Goal: Transaction & Acquisition: Purchase product/service

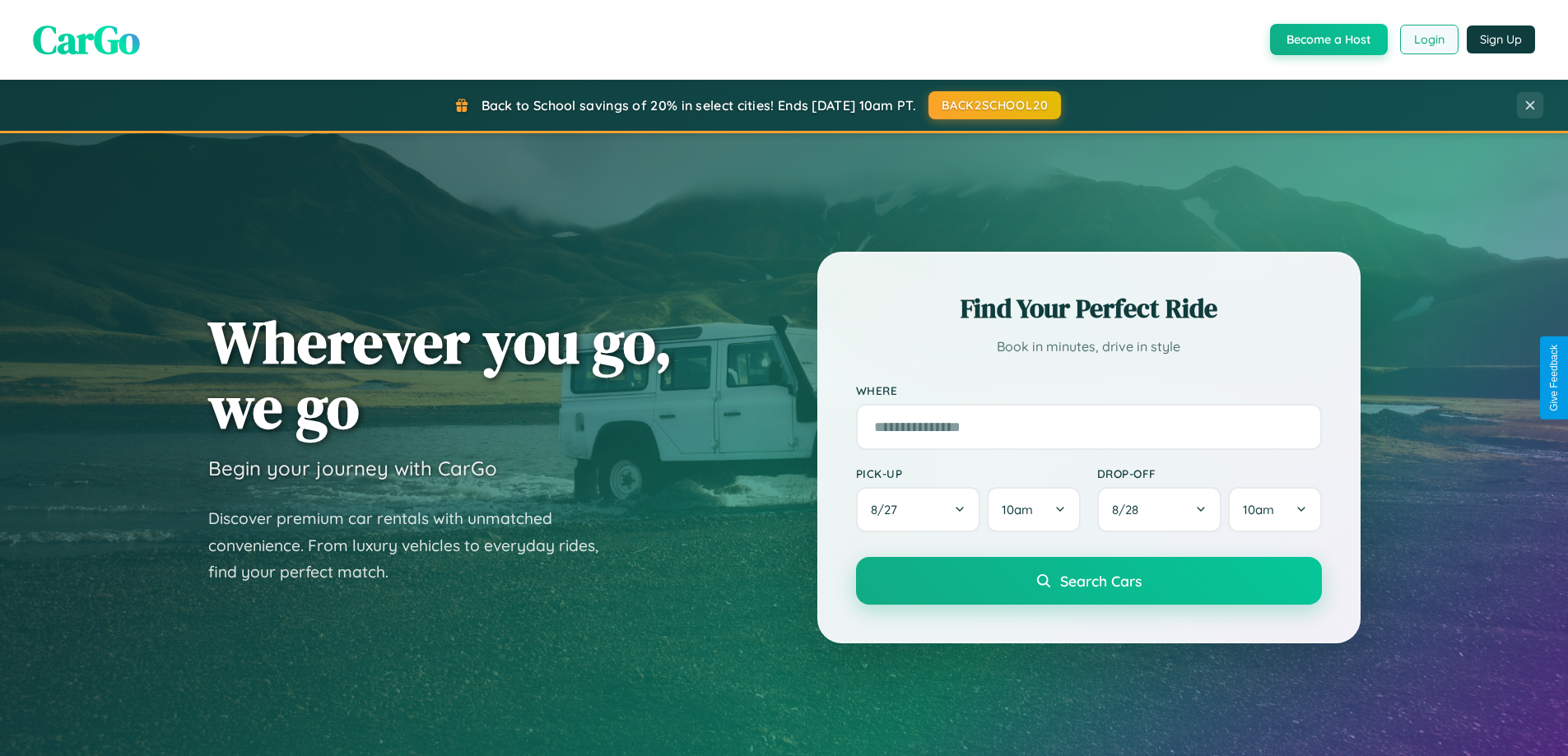
click at [1428, 39] on button "Login" at bounding box center [1429, 39] width 58 height 30
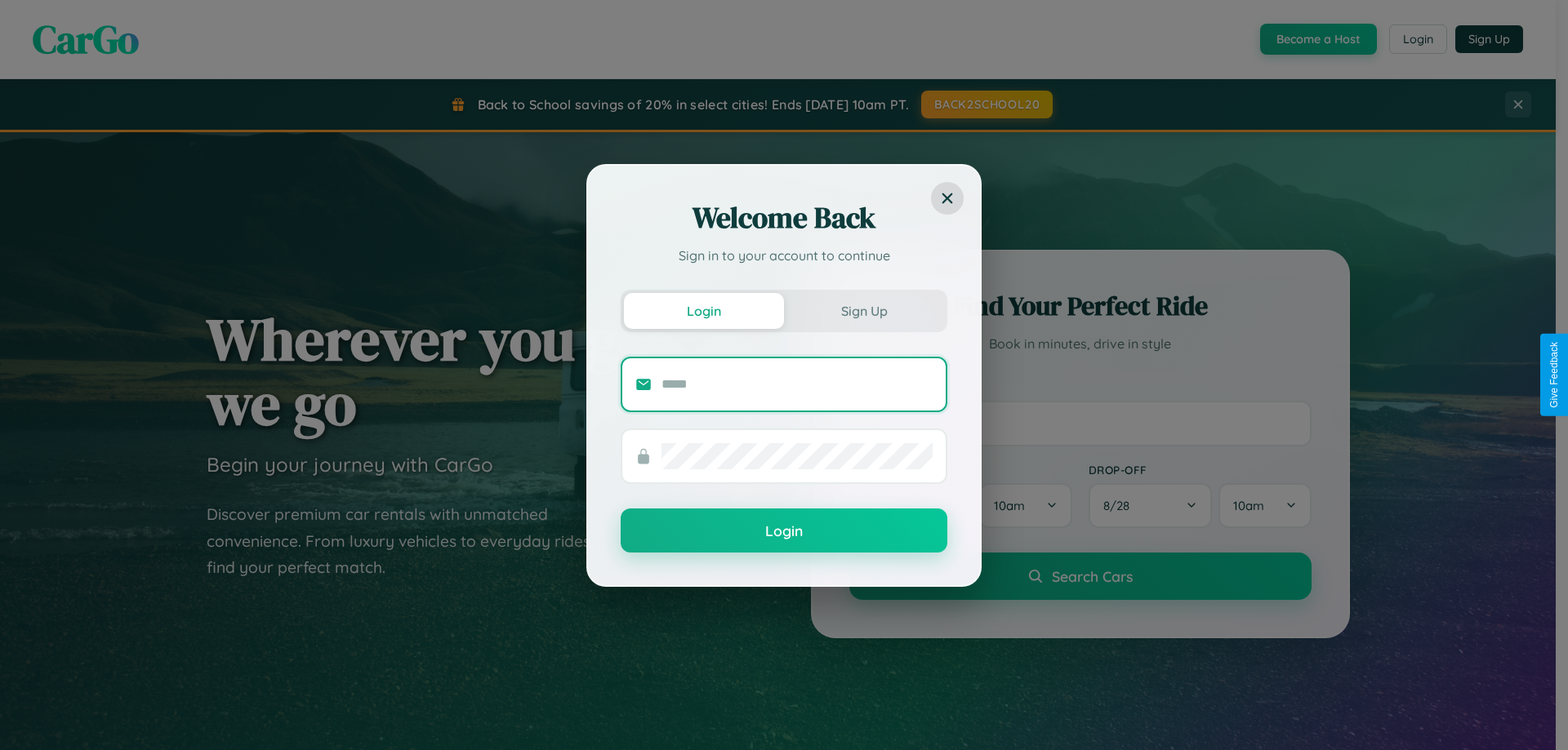
click at [797, 384] on input "text" at bounding box center [797, 384] width 271 height 26
type input "**********"
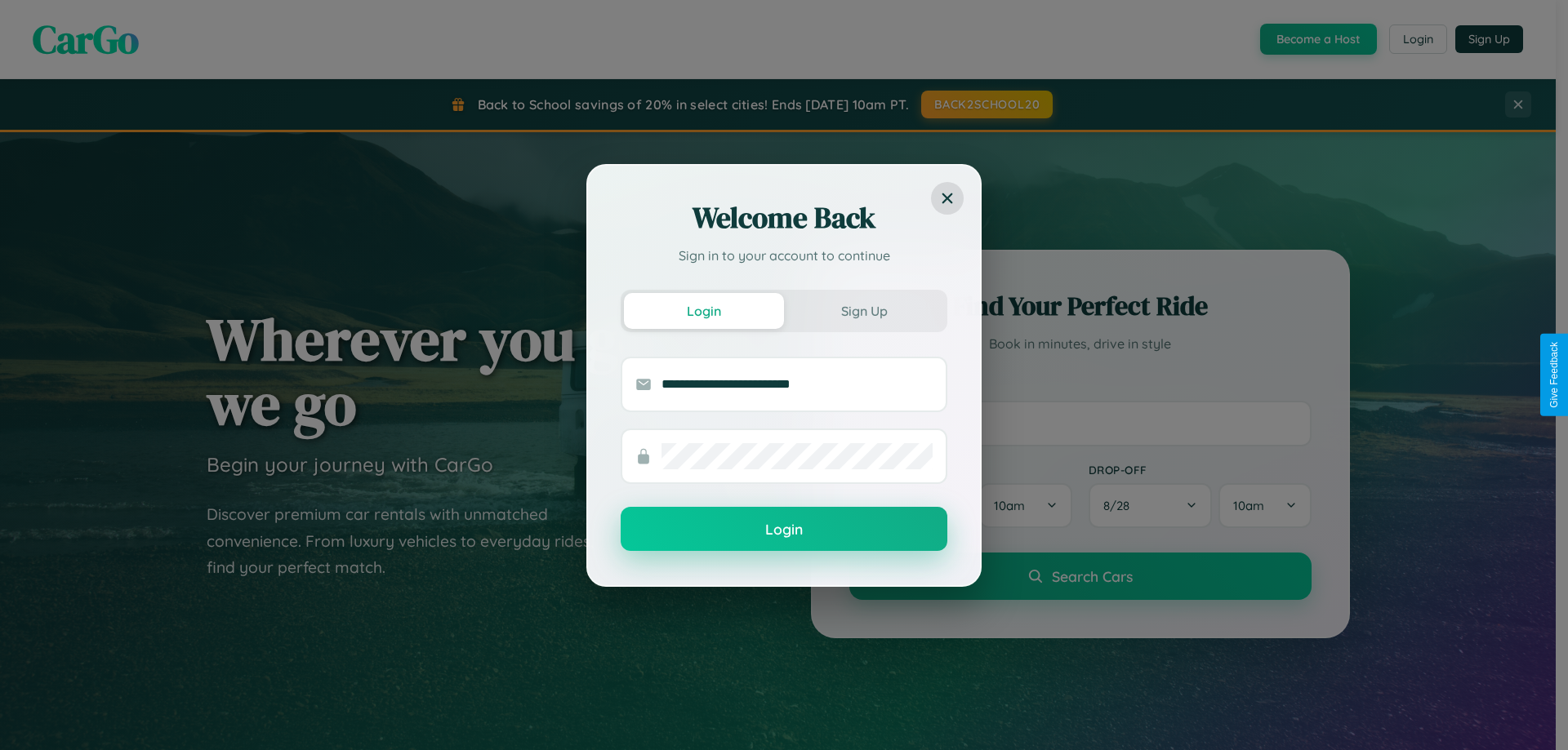
click at [784, 530] on button "Login" at bounding box center [784, 529] width 327 height 44
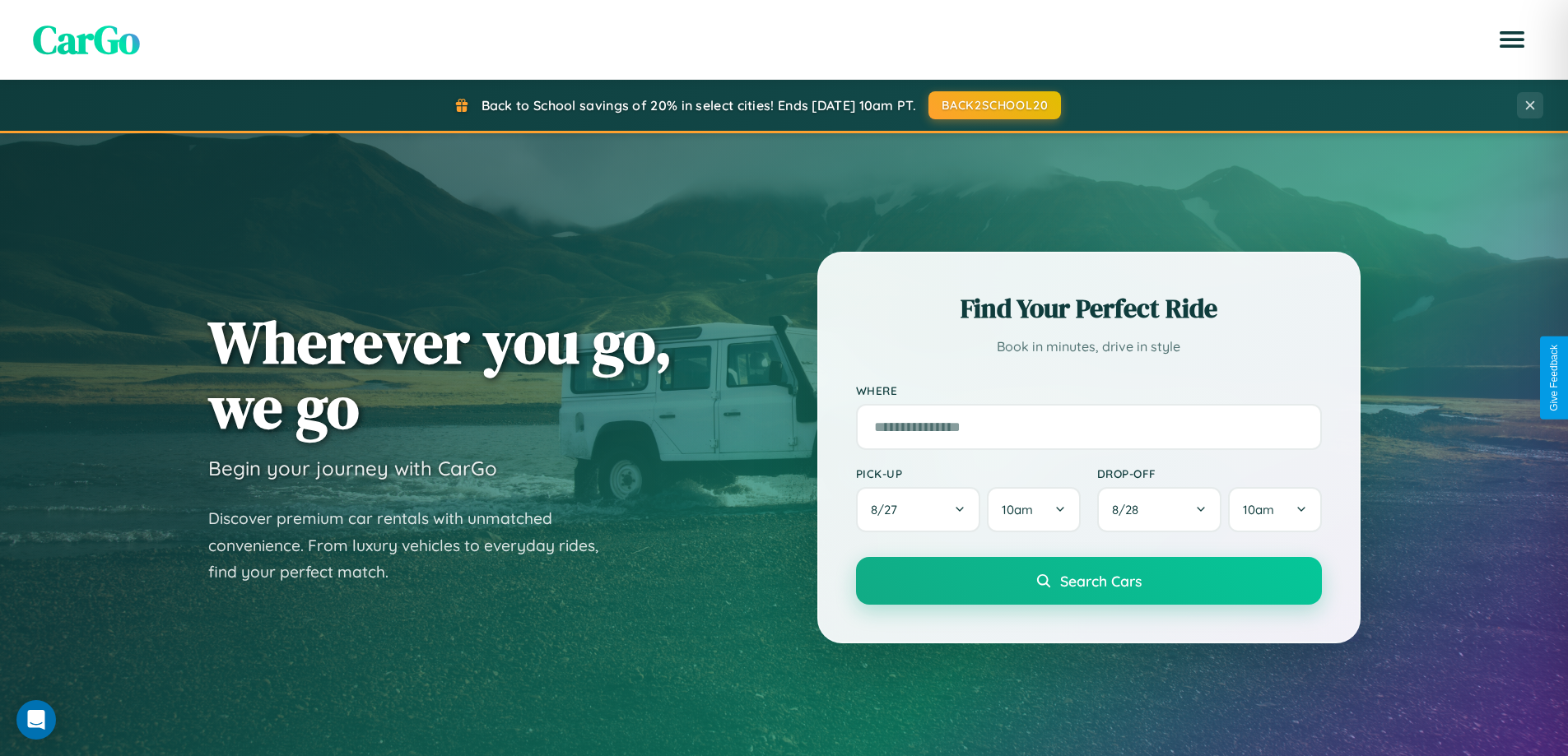
scroll to position [3166, 0]
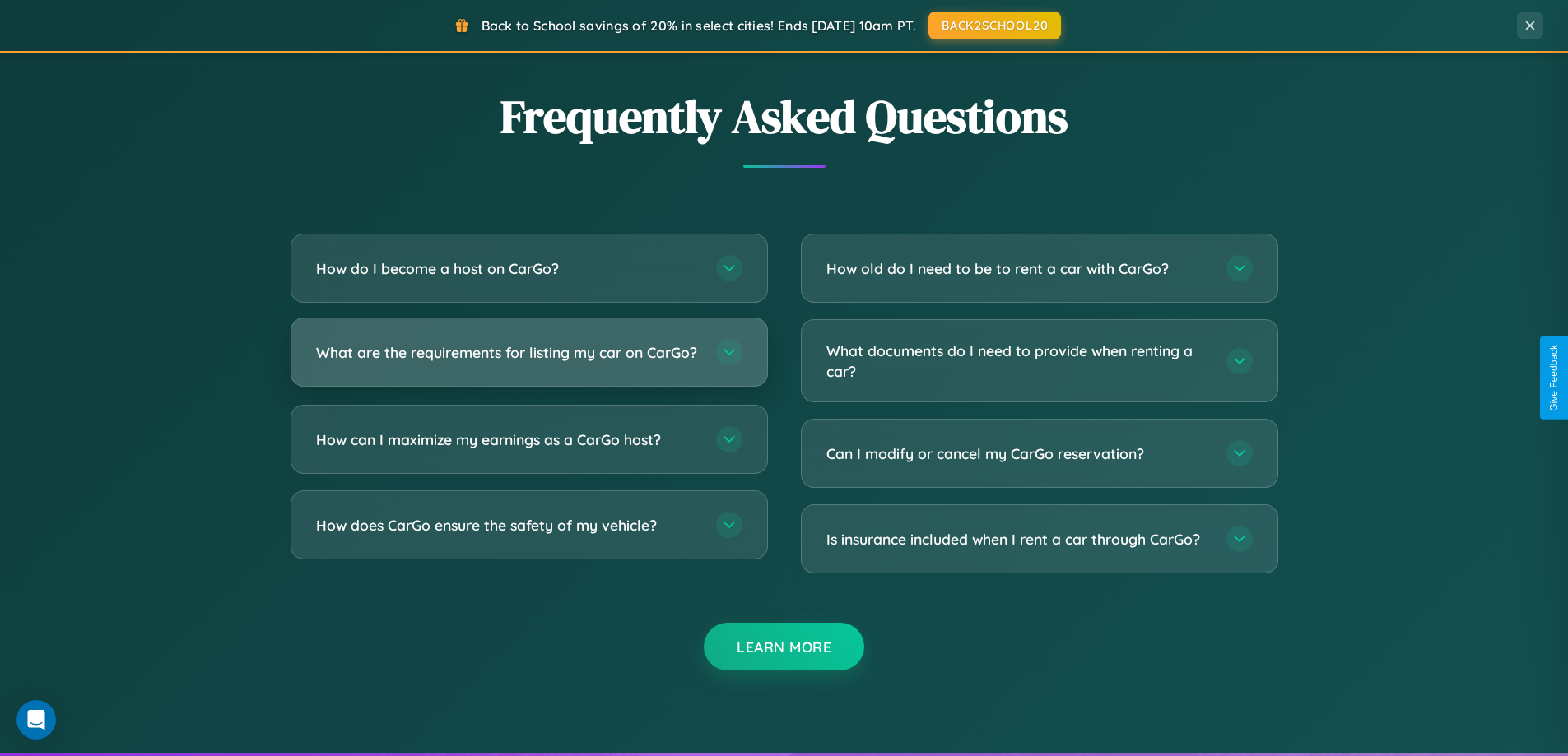
click at [529, 360] on h3 "What are the requirements for listing my car on CarGo?" at bounding box center [508, 353] width 384 height 21
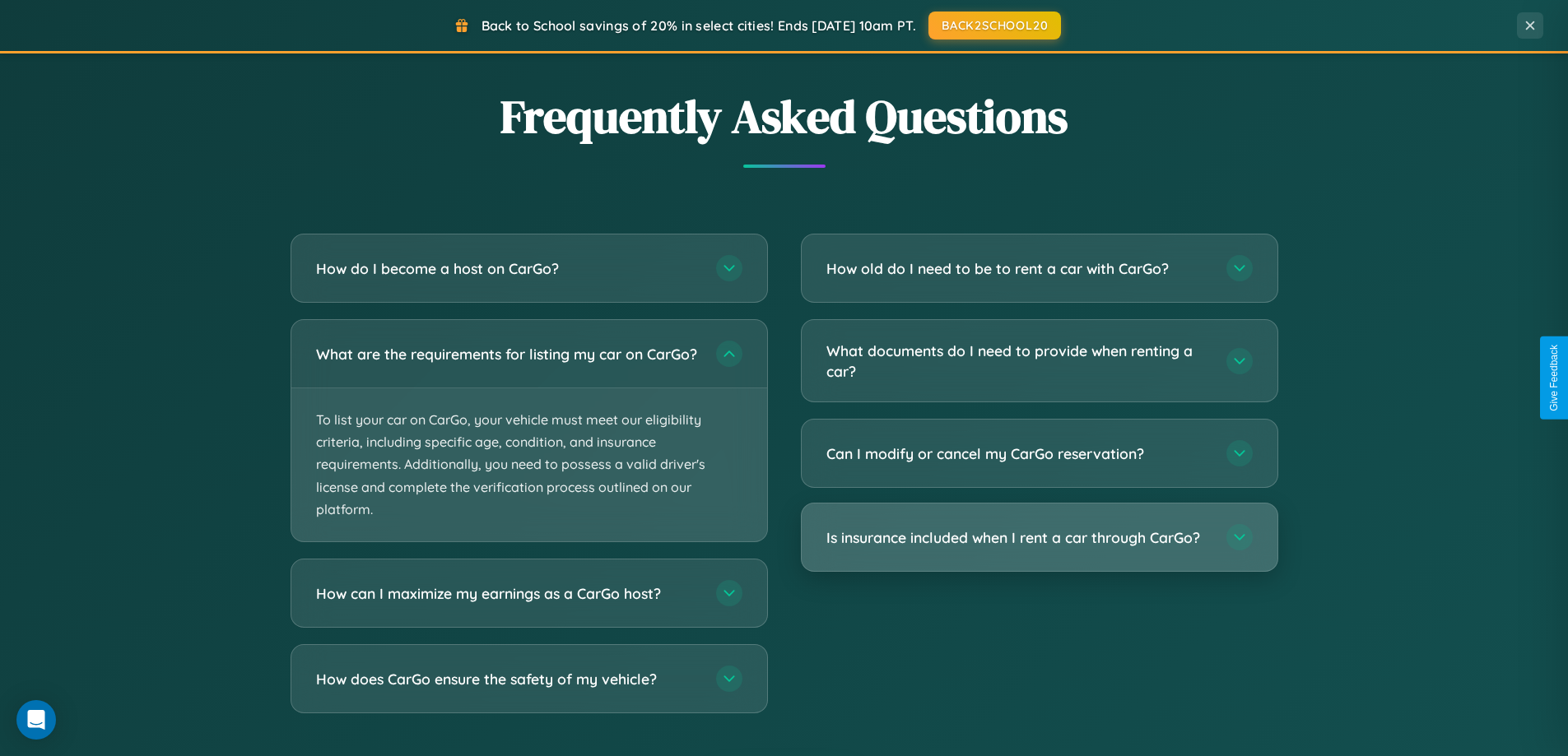
click at [1039, 538] on h3 "Is insurance included when I rent a car through CarGo?" at bounding box center [1018, 538] width 384 height 21
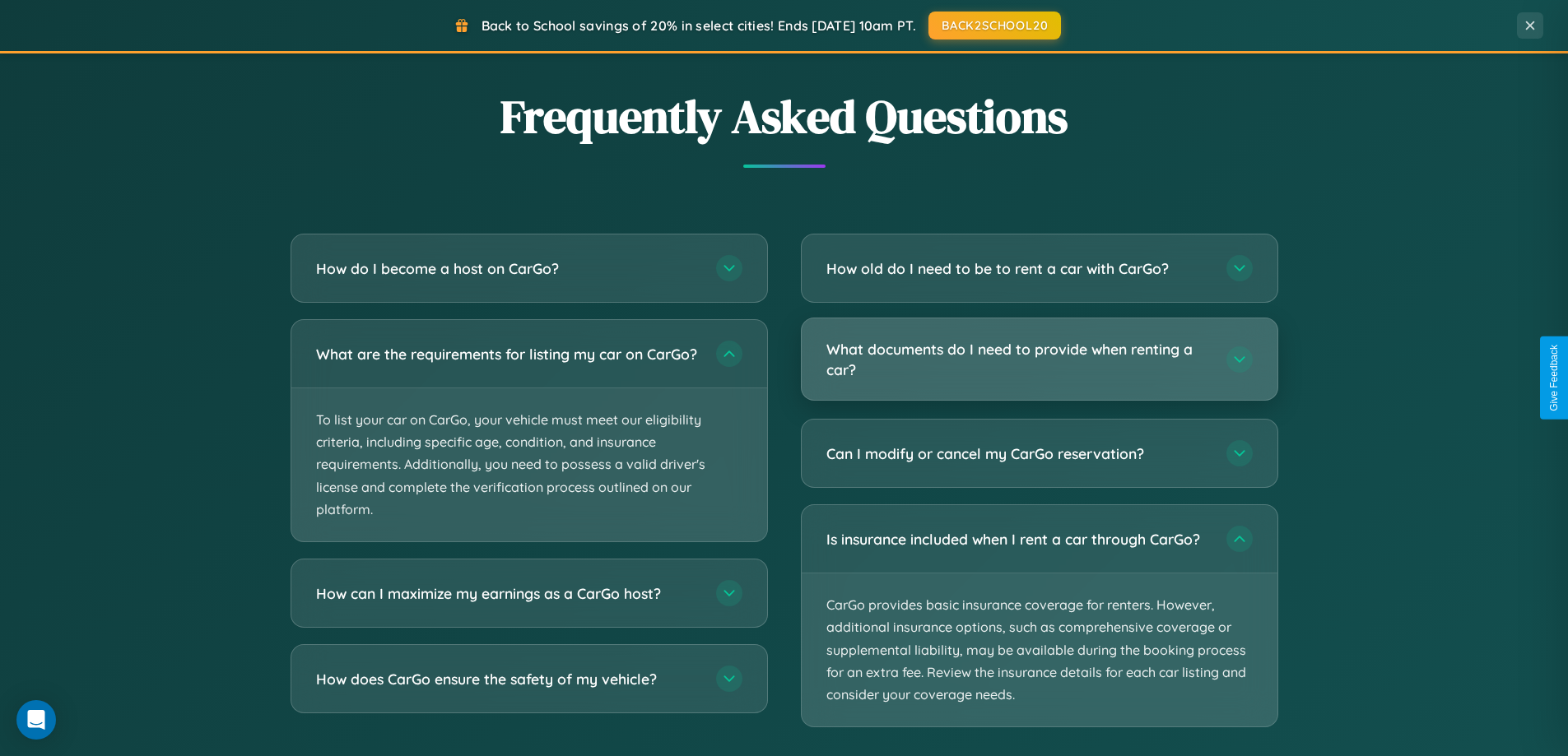
click at [1039, 360] on h3 "What documents do I need to provide when renting a car?" at bounding box center [1018, 359] width 384 height 40
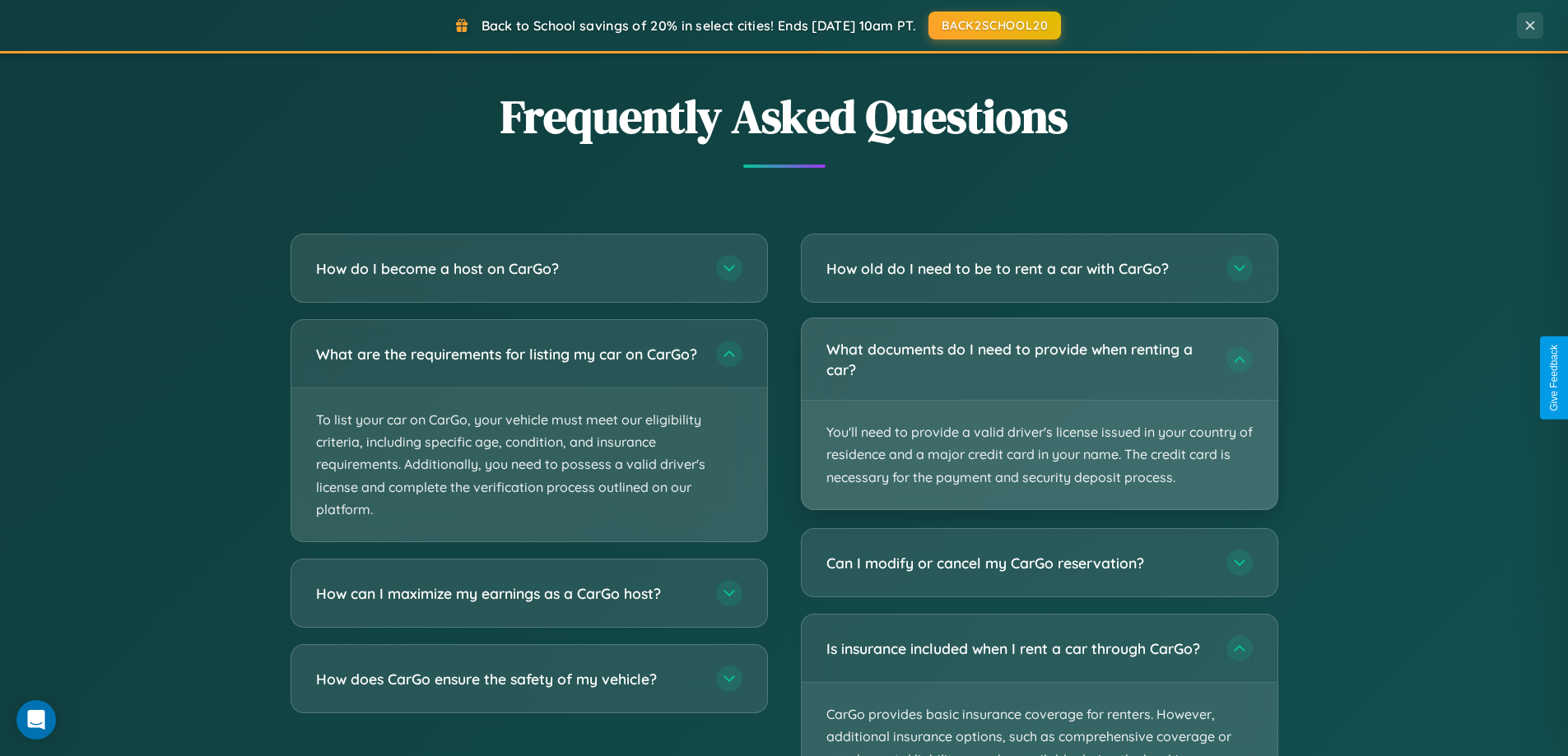
click at [1039, 413] on p "You'll need to provide a valid driver's license issued in your country of resid…" at bounding box center [1039, 455] width 475 height 109
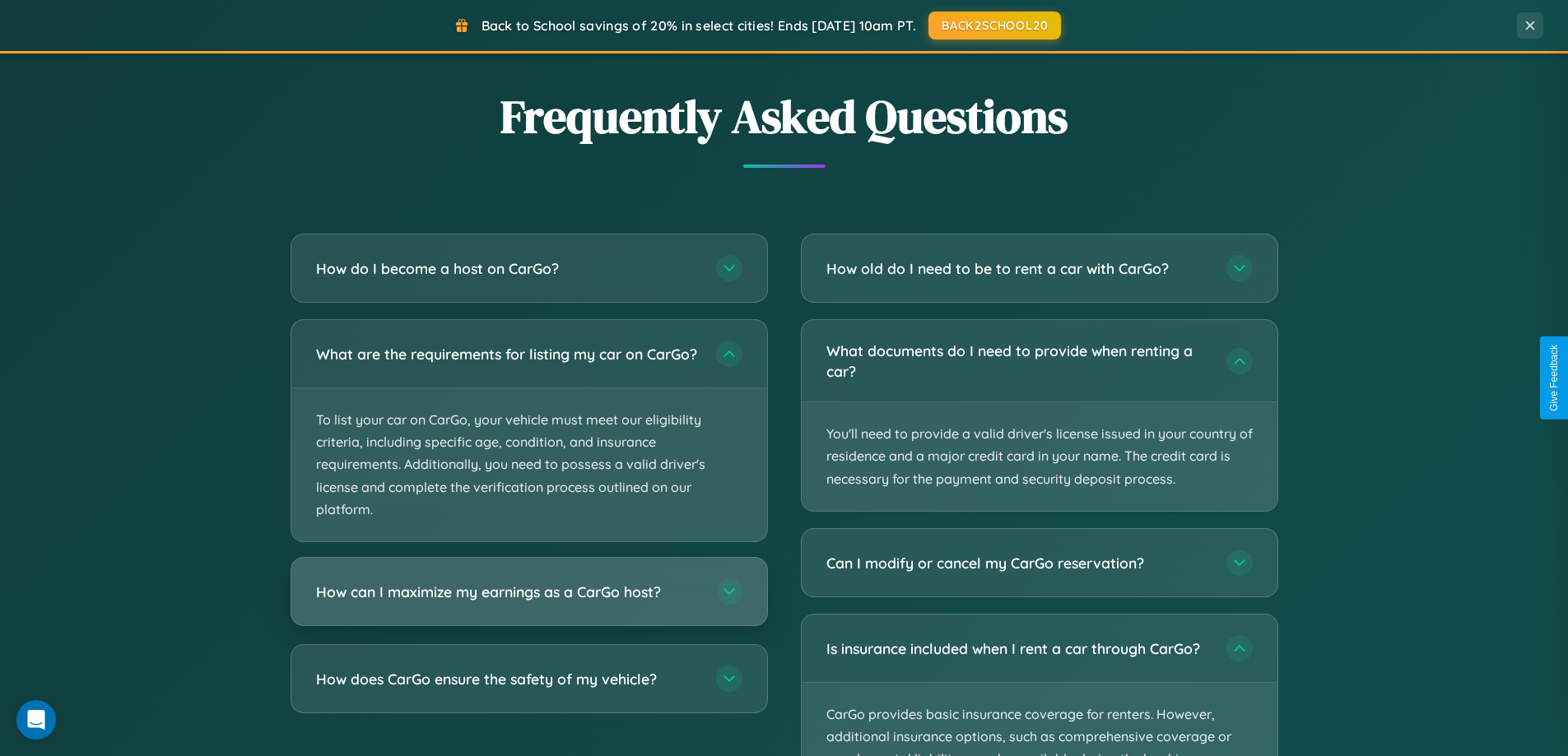
click at [529, 603] on h3 "How can I maximize my earnings as a CarGo host?" at bounding box center [508, 592] width 384 height 21
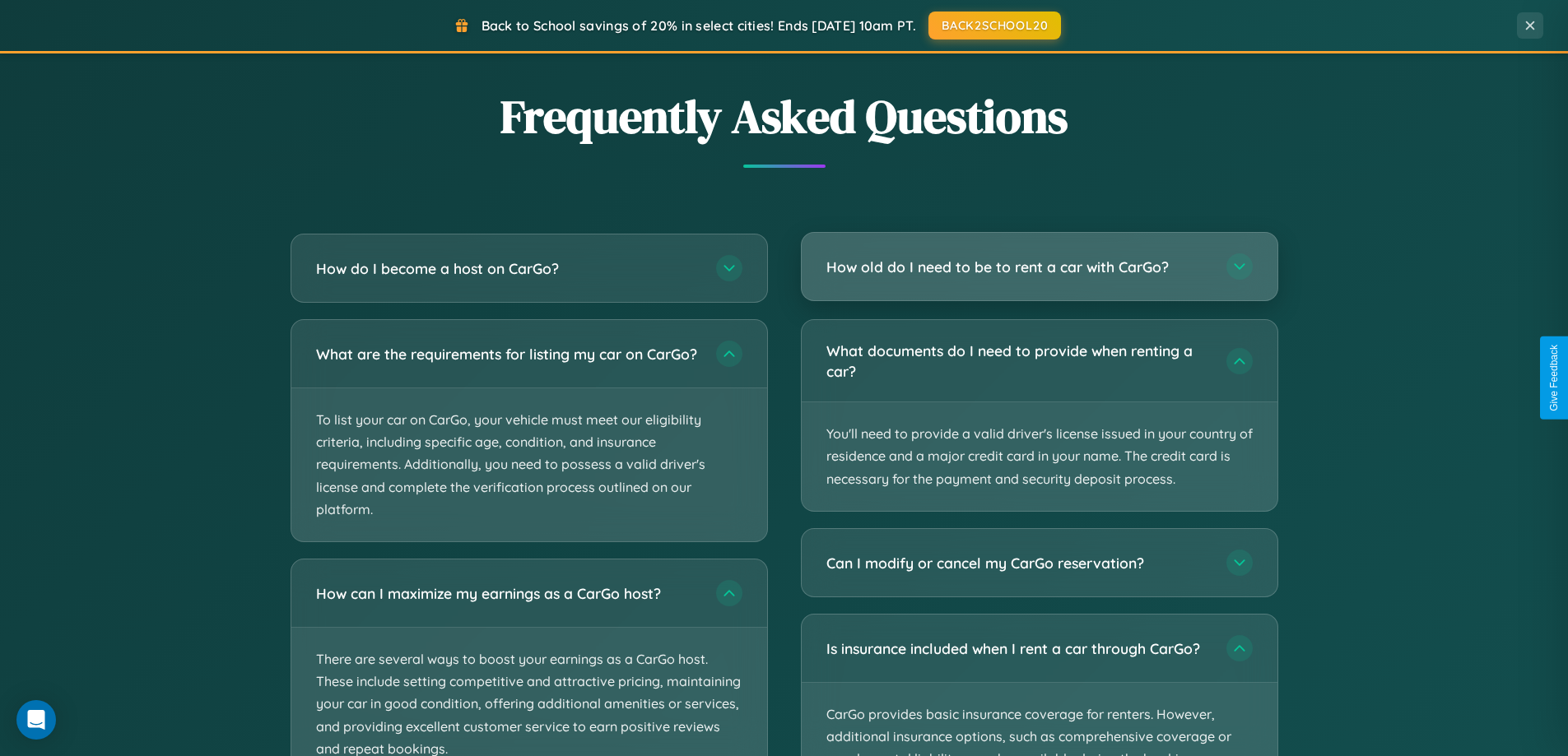
click at [1039, 268] on h3 "How old do I need to be to rent a car with CarGo?" at bounding box center [1018, 268] width 384 height 21
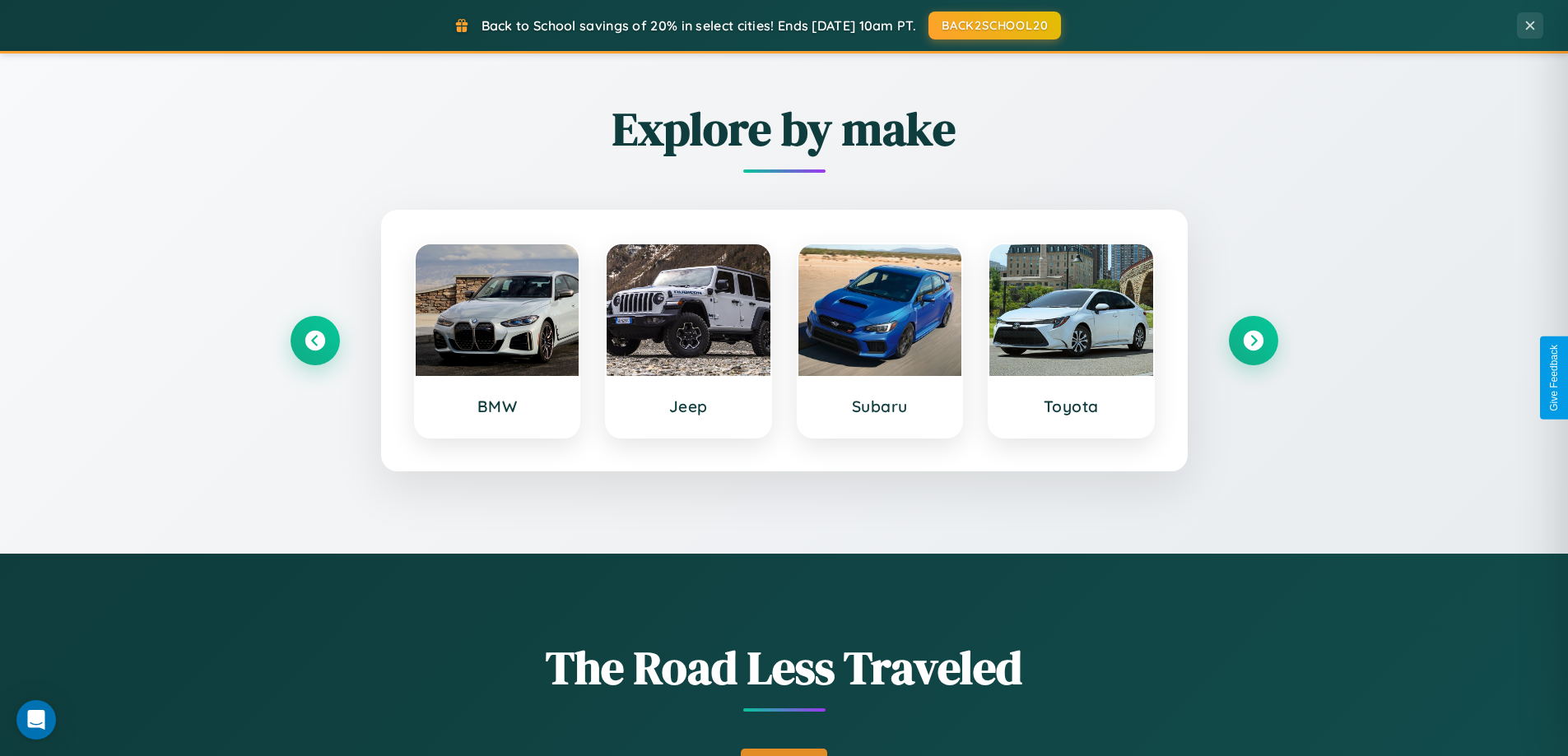
scroll to position [49, 0]
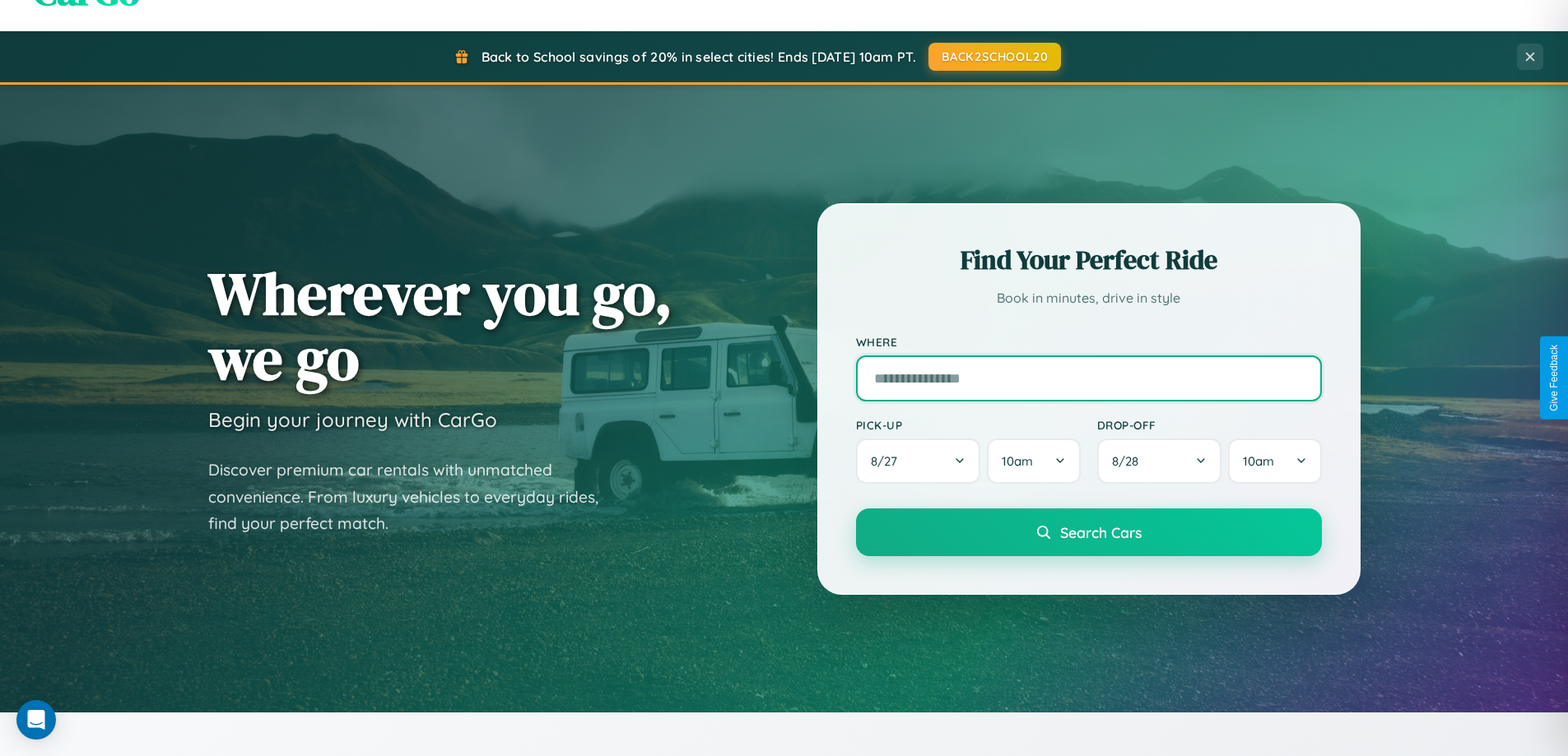
click at [1088, 378] on input "text" at bounding box center [1089, 378] width 466 height 46
type input "**********"
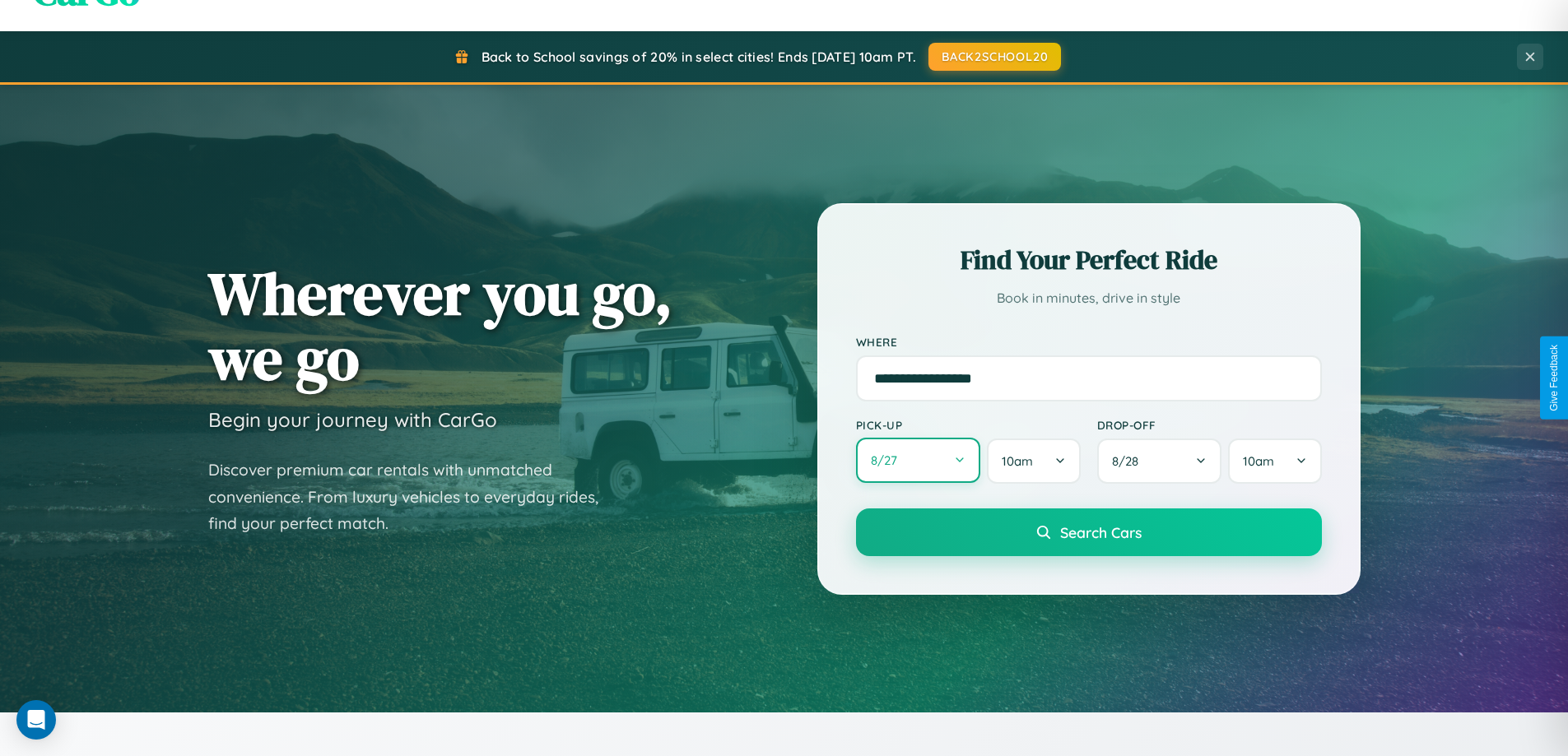
click at [918, 461] on button "8 / 27" at bounding box center [918, 461] width 125 height 46
select select "*"
select select "****"
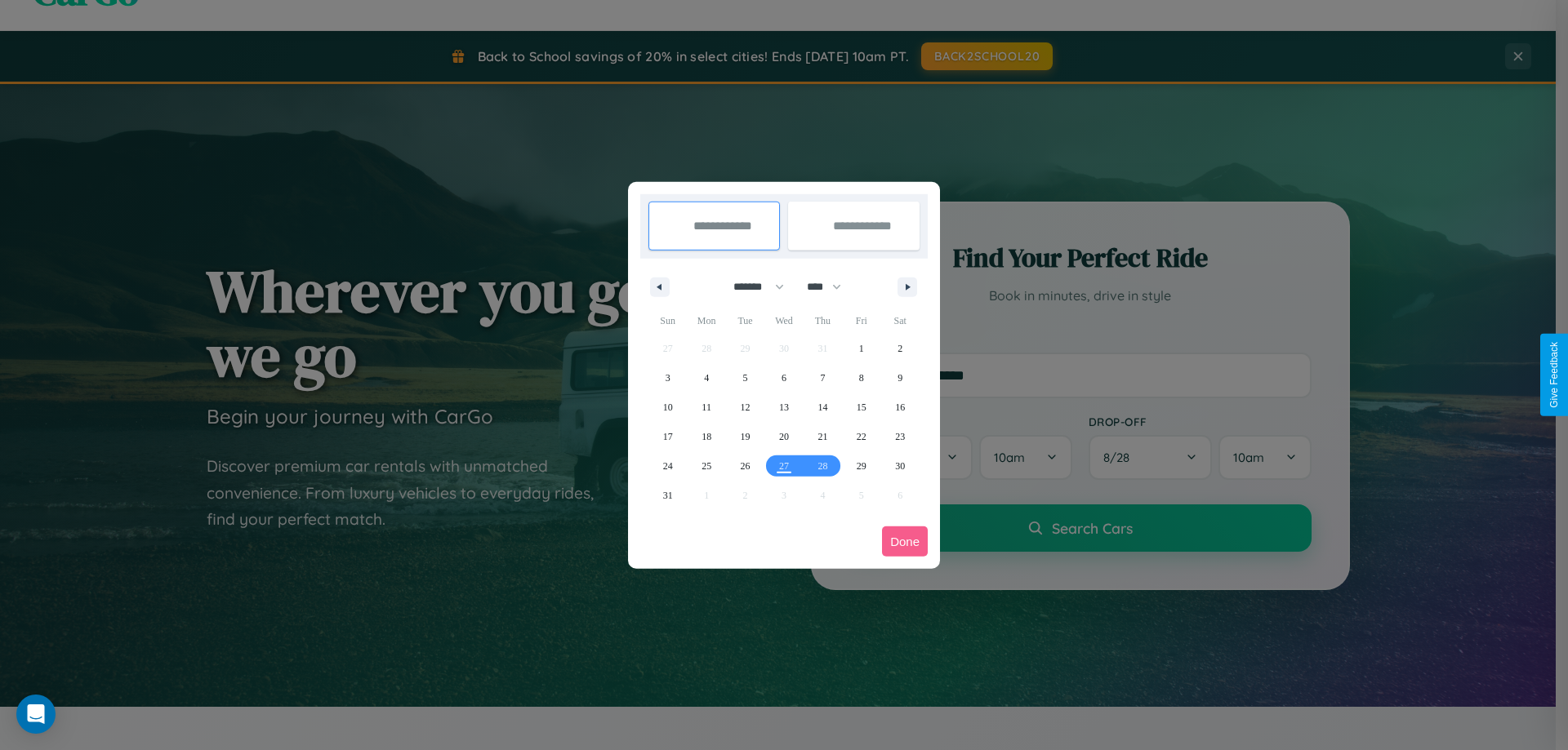
drag, startPoint x: 751, startPoint y: 286, endPoint x: 784, endPoint y: 328, distance: 53.4
click at [751, 286] on select "******* ******** ***** ***** *** **** **** ****** ********* ******* ******** **…" at bounding box center [755, 287] width 69 height 27
select select "*"
drag, startPoint x: 832, startPoint y: 286, endPoint x: 784, endPoint y: 328, distance: 63.8
click at [832, 286] on select "**** **** **** **** **** **** **** **** **** **** **** **** **** **** **** ****…" at bounding box center [823, 287] width 49 height 27
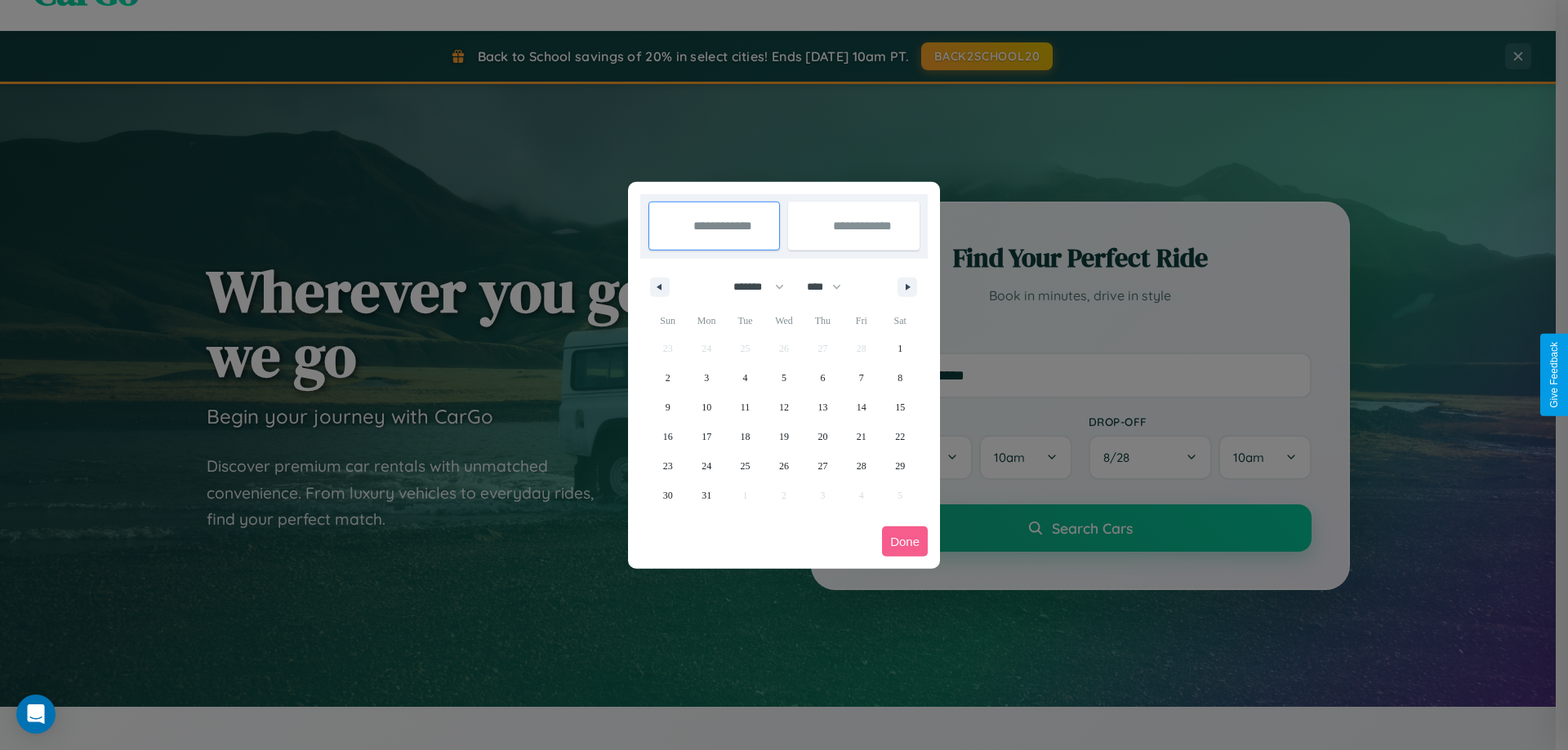
select select "****"
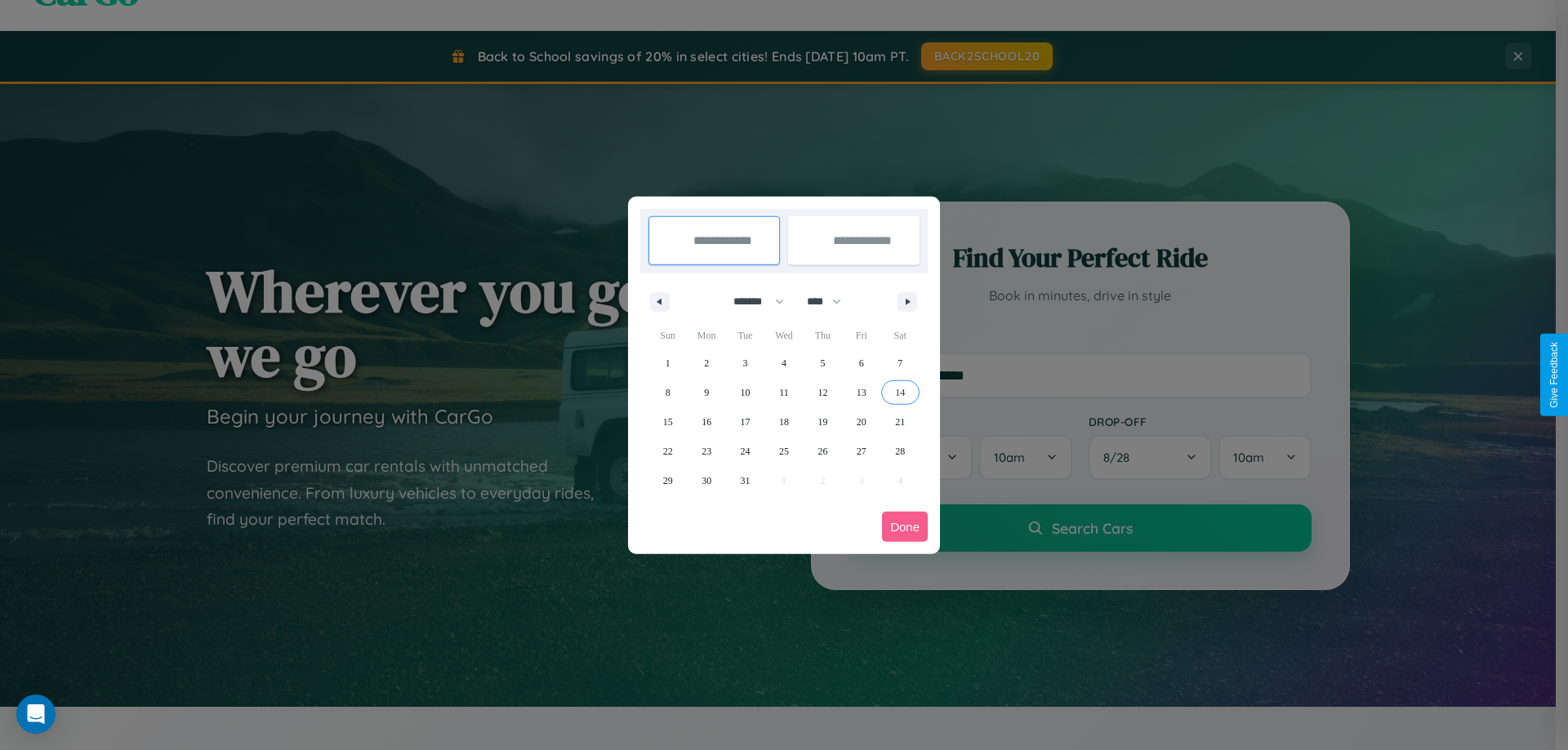
click at [900, 392] on span "14" at bounding box center [900, 392] width 9 height 29
type input "**********"
click at [745, 451] on span "24" at bounding box center [746, 451] width 9 height 29
type input "**********"
click at [905, 526] on button "Done" at bounding box center [905, 527] width 45 height 30
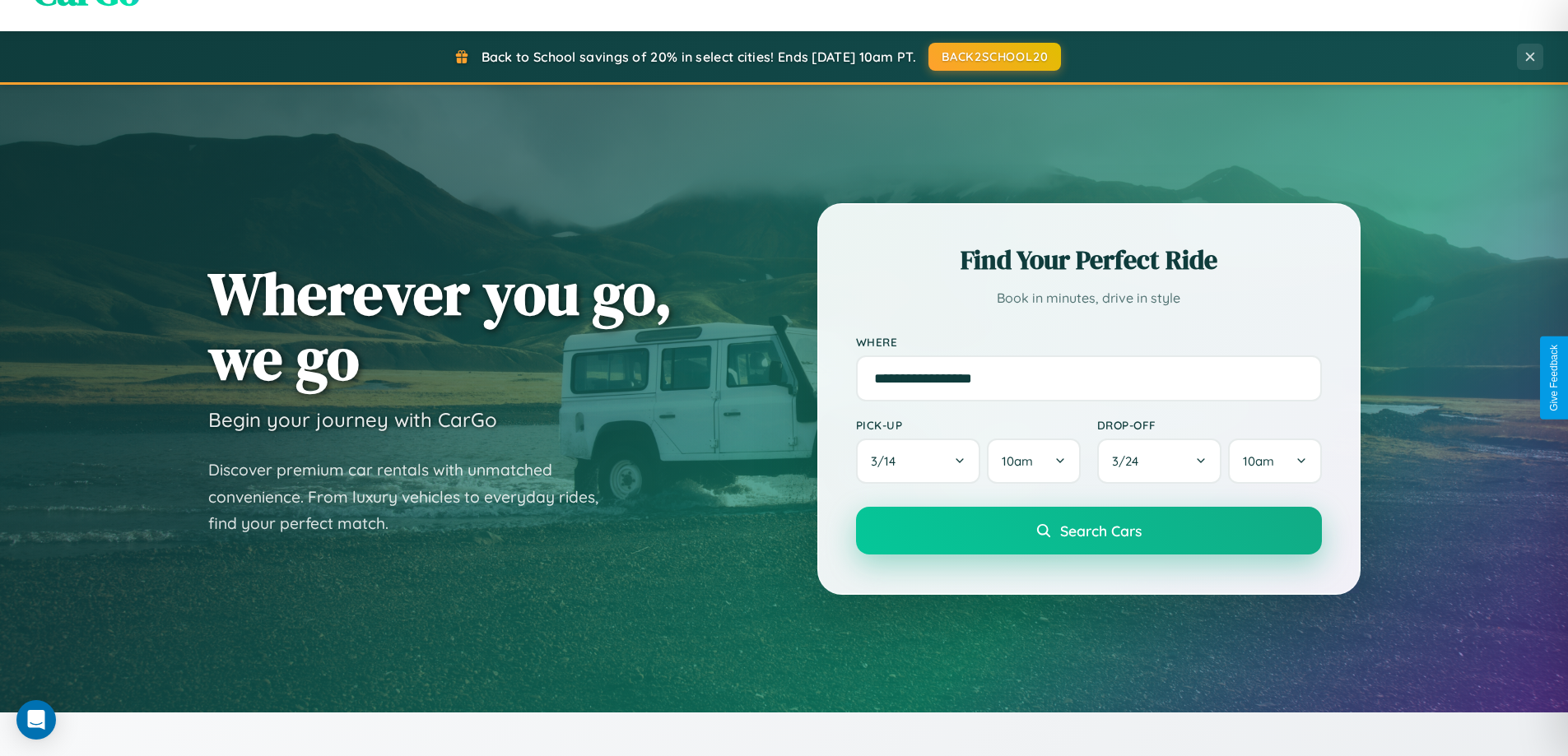
click at [1088, 530] on span "Search Cars" at bounding box center [1101, 530] width 82 height 18
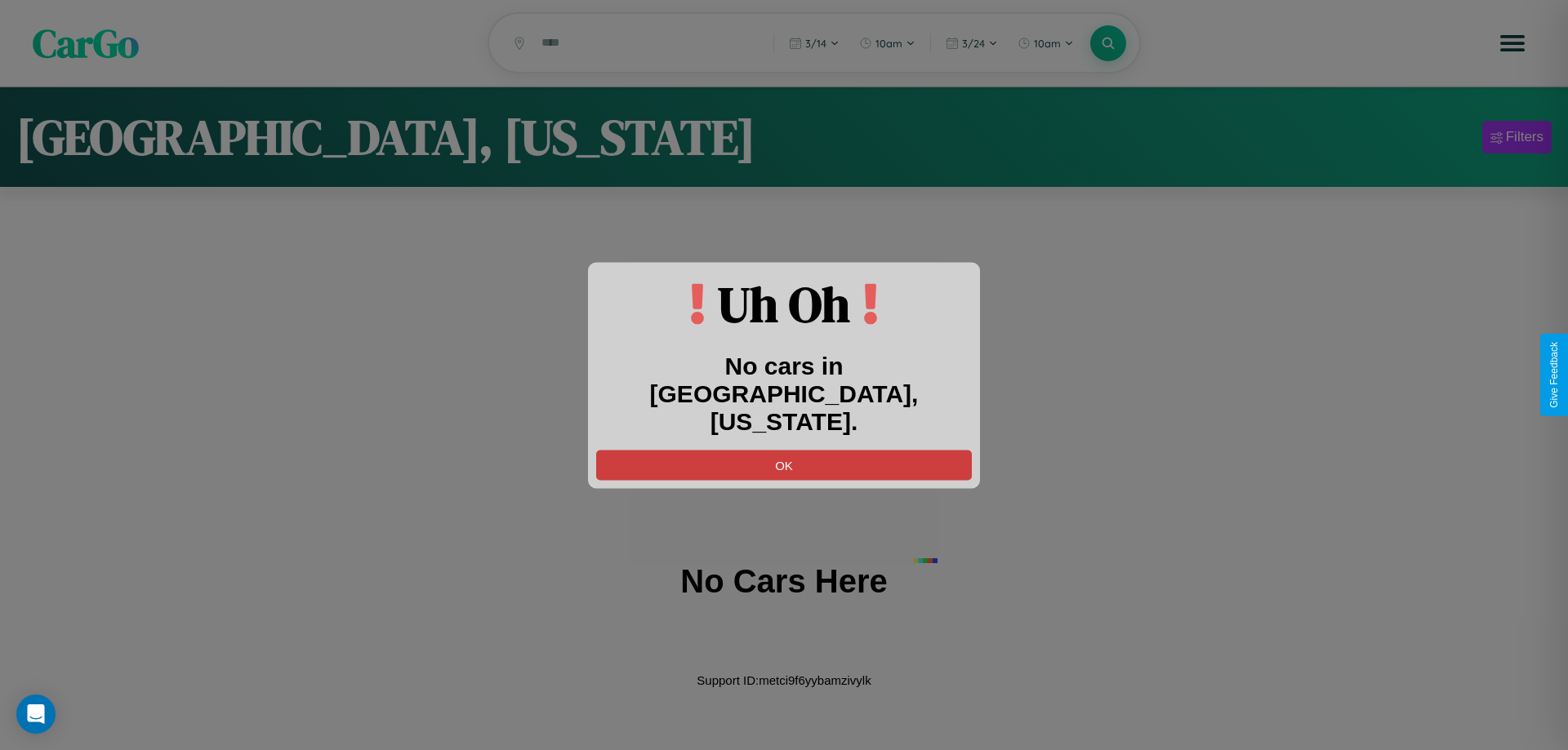
click at [784, 450] on button "OK" at bounding box center [784, 465] width 376 height 30
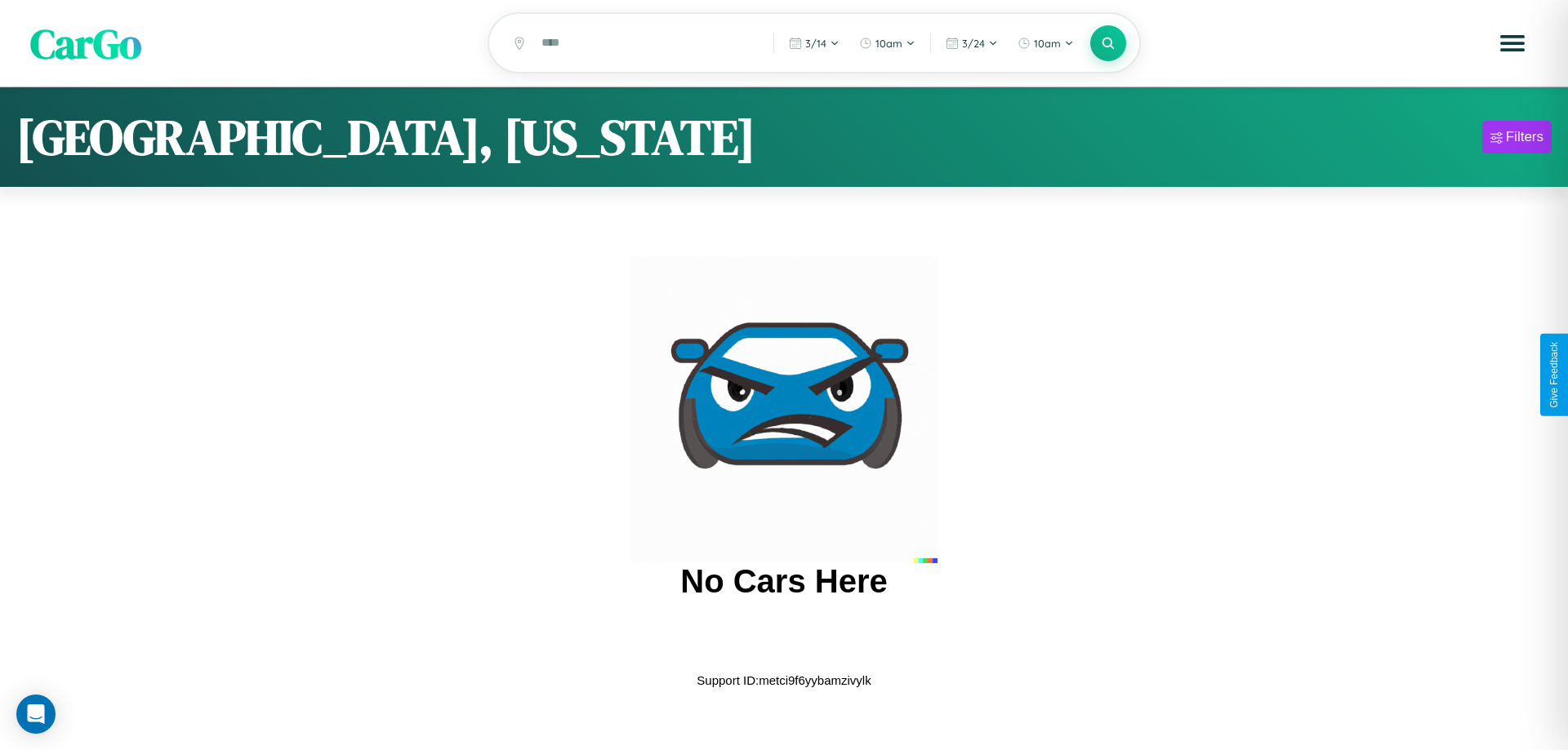
click at [86, 43] on span "CarGo" at bounding box center [86, 43] width 112 height 57
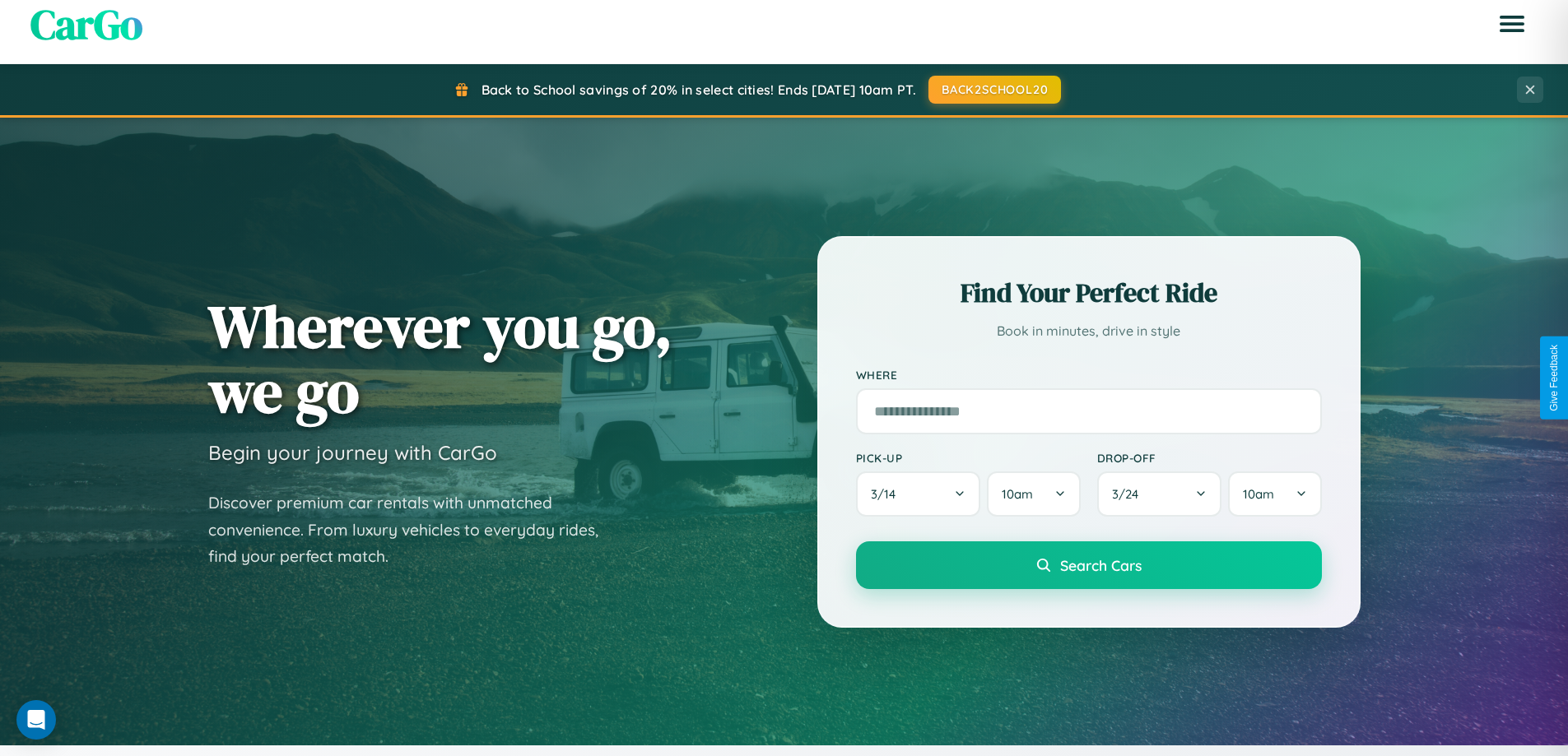
scroll to position [49, 0]
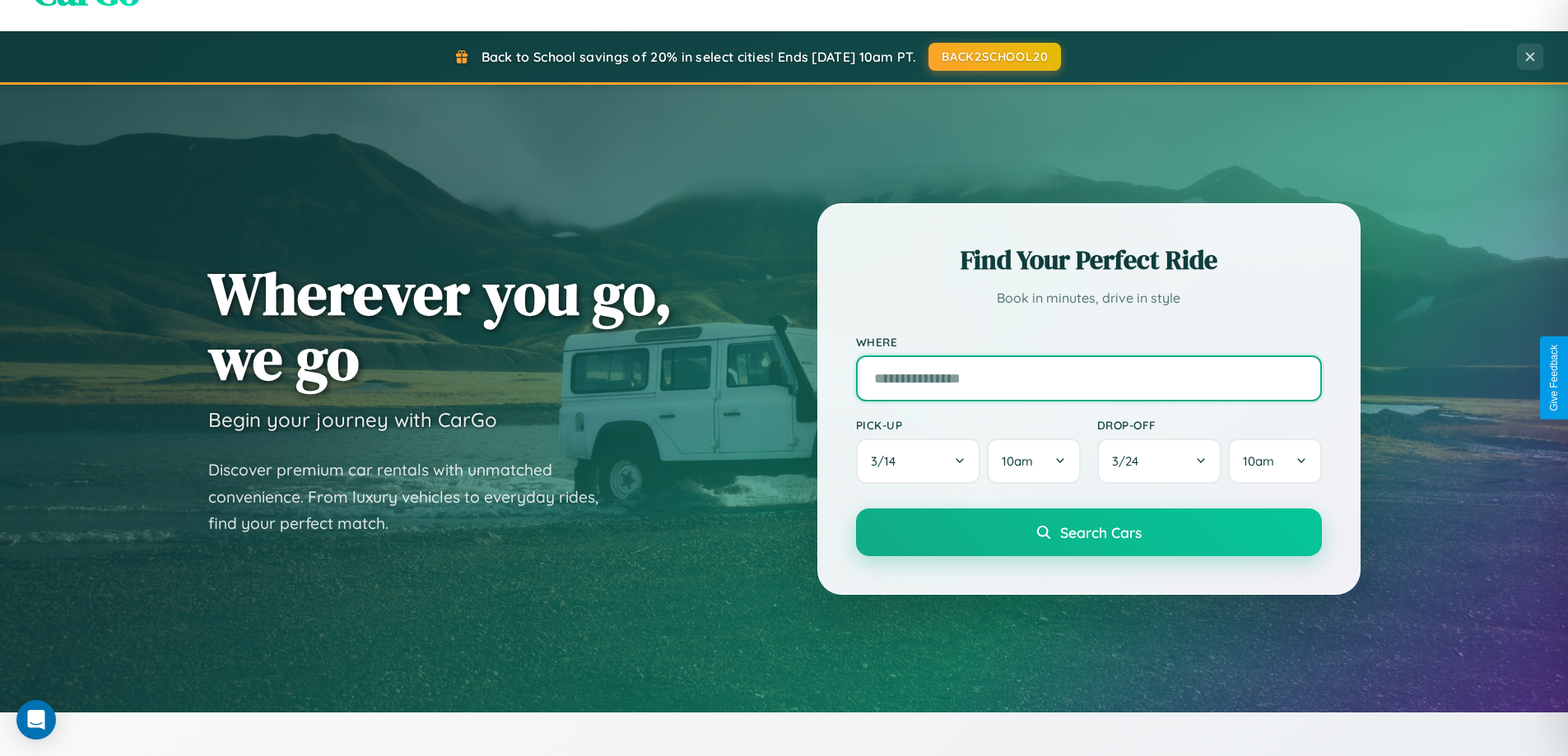
click at [1088, 378] on input "text" at bounding box center [1089, 378] width 466 height 46
type input "**********"
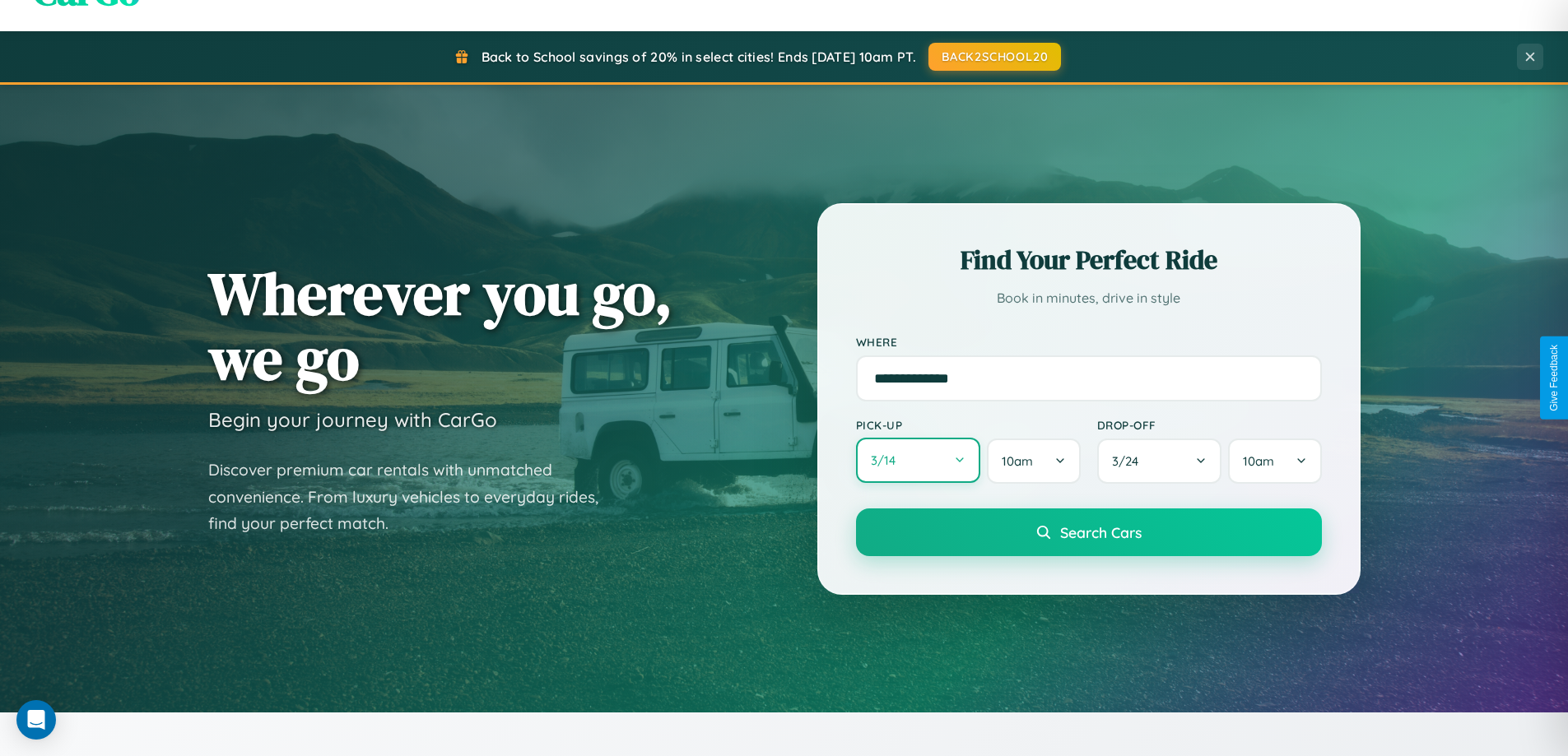
click at [918, 461] on button "3 / 14" at bounding box center [918, 461] width 125 height 46
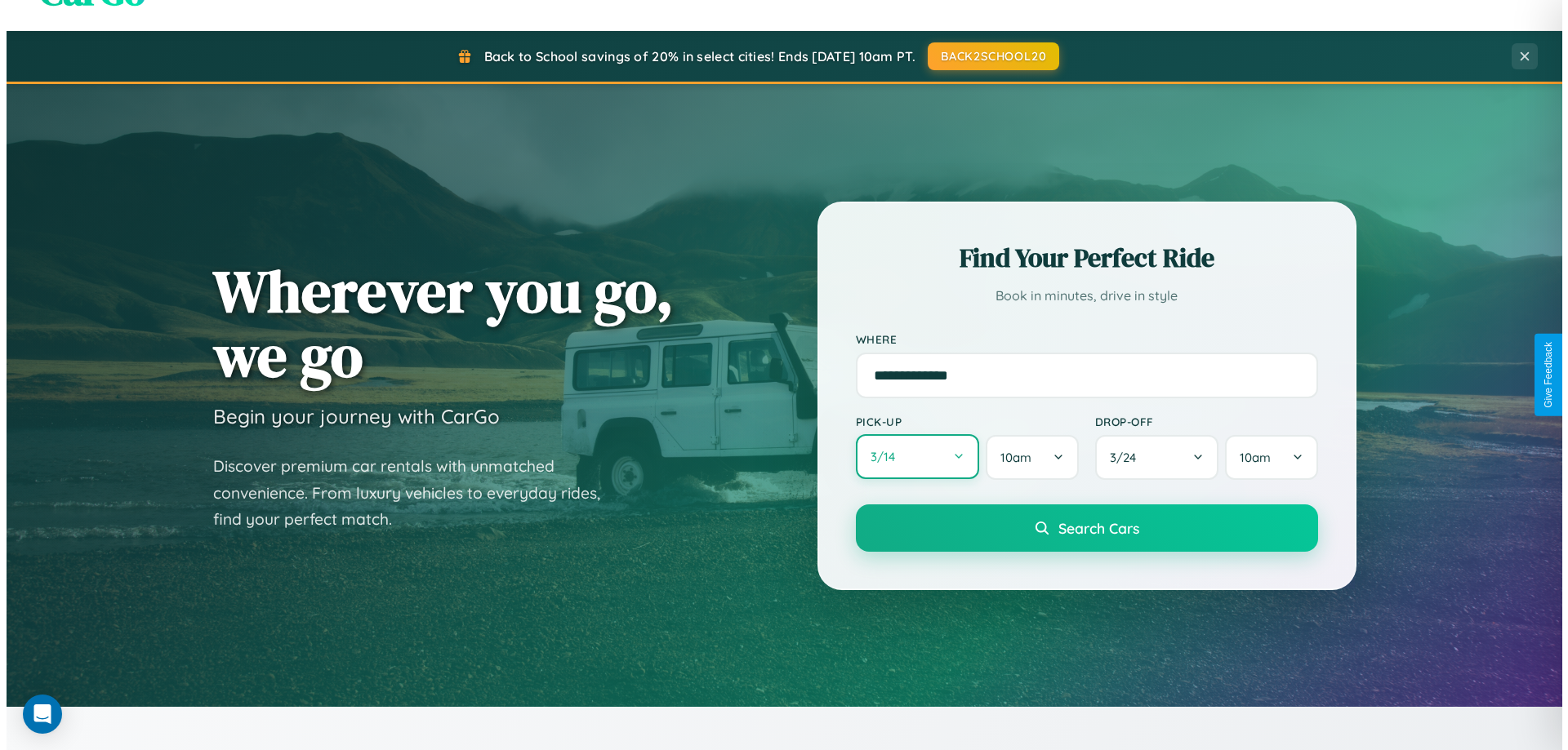
select select "*"
select select "****"
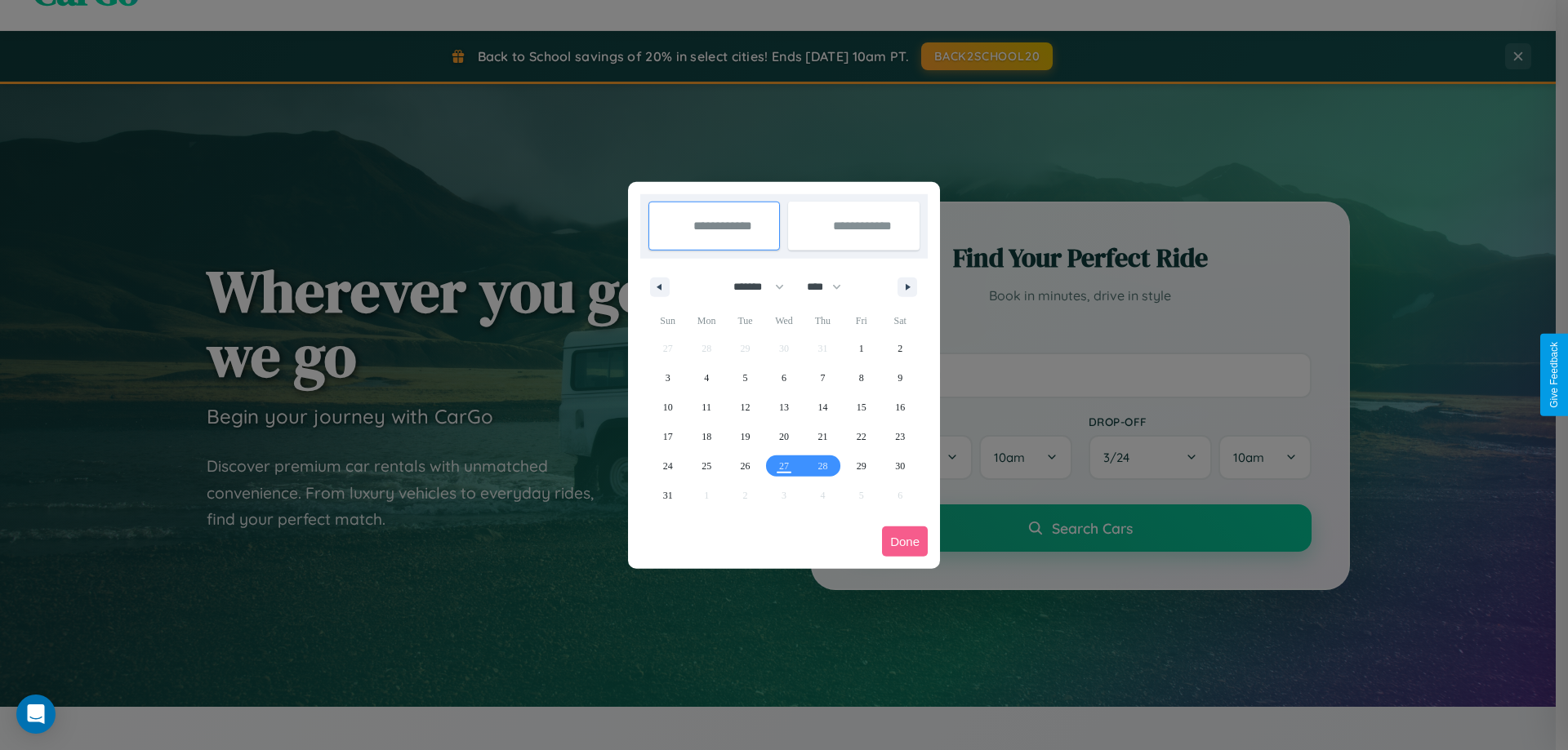
click at [751, 286] on select "******* ******** ***** ***** *** **** **** ****** ********* ******* ******** **…" at bounding box center [755, 287] width 69 height 27
select select "**"
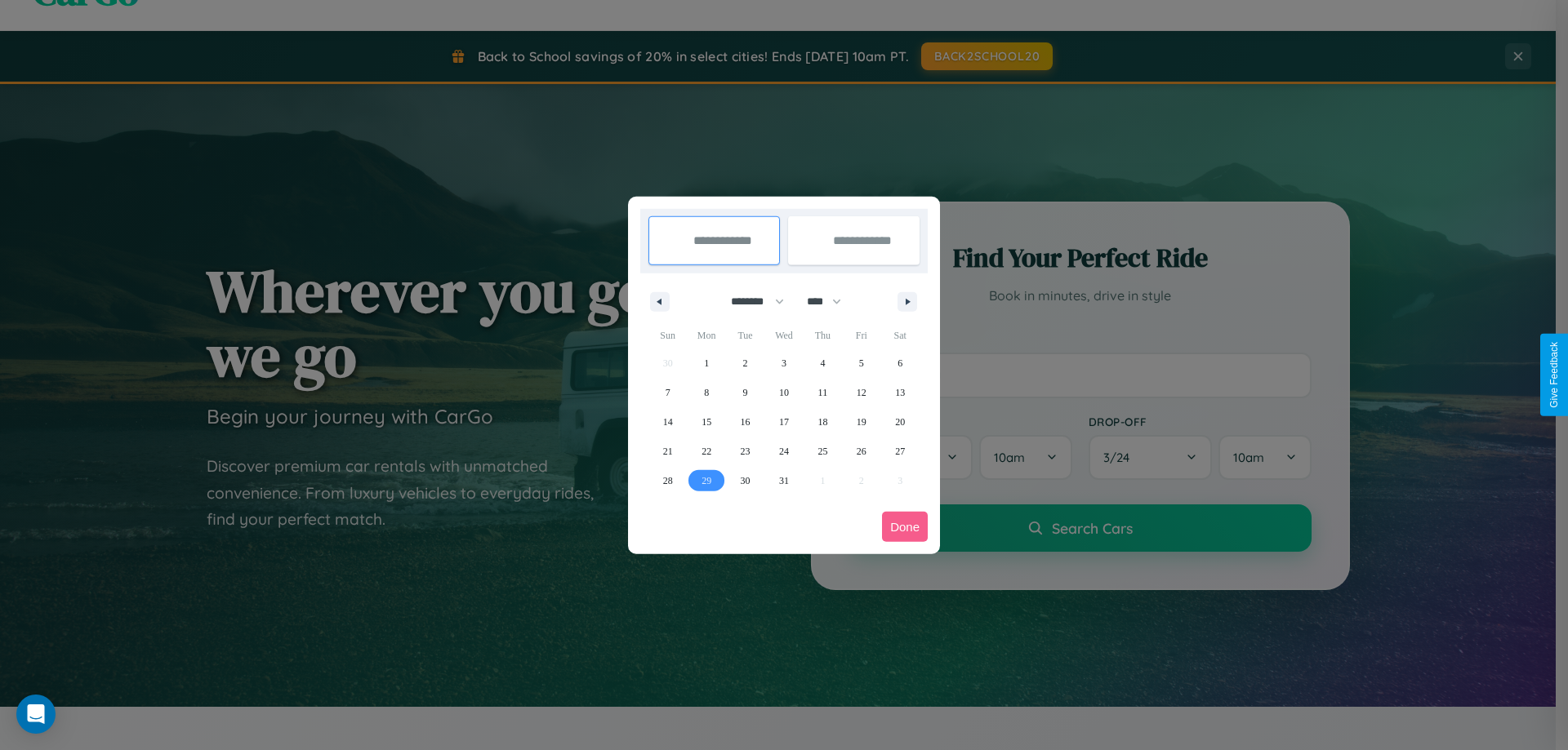
click at [707, 480] on span "29" at bounding box center [706, 480] width 9 height 29
type input "**********"
click at [784, 480] on span "31" at bounding box center [784, 480] width 9 height 29
type input "**********"
click at [905, 526] on button "Done" at bounding box center [905, 527] width 45 height 30
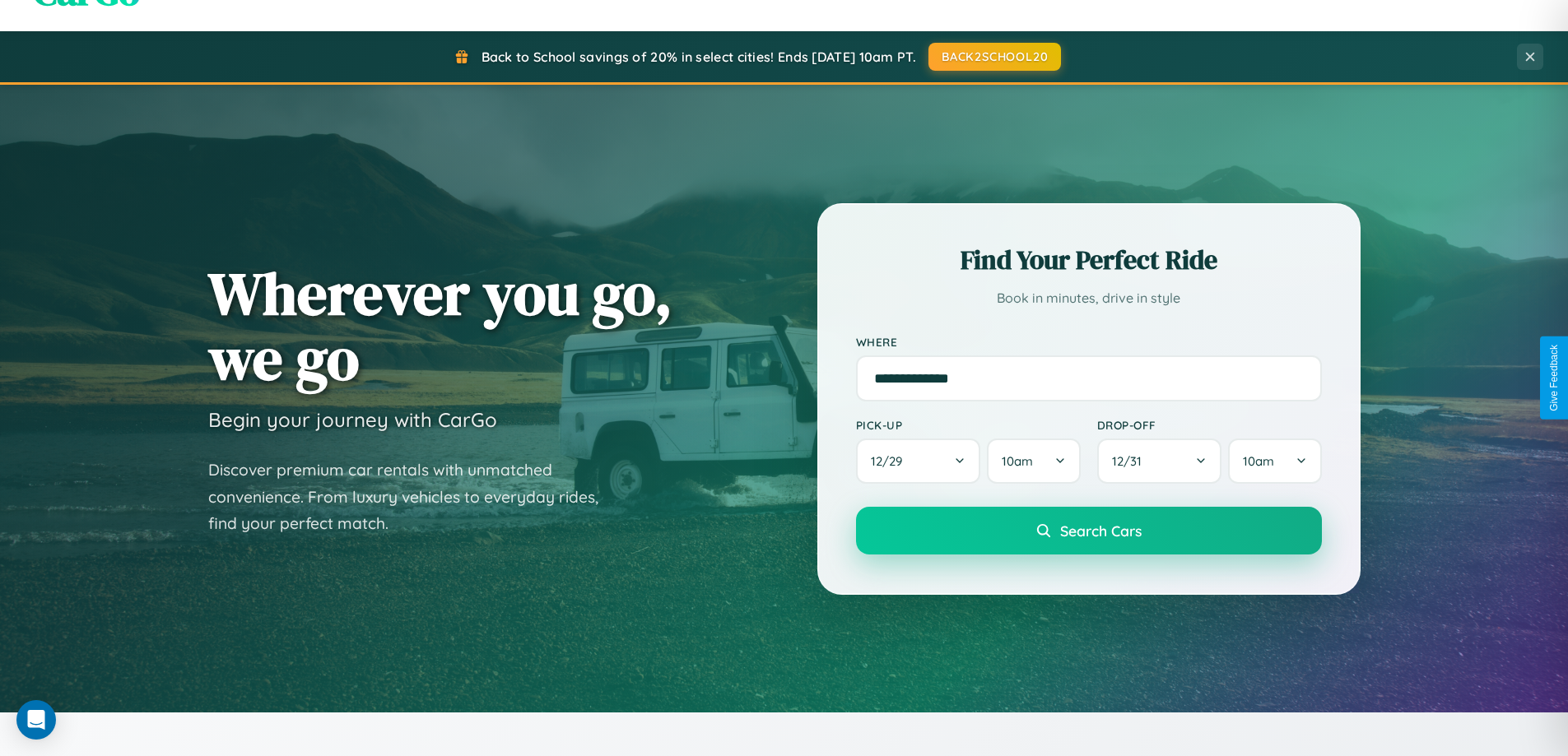
click at [1088, 530] on span "Search Cars" at bounding box center [1101, 530] width 82 height 18
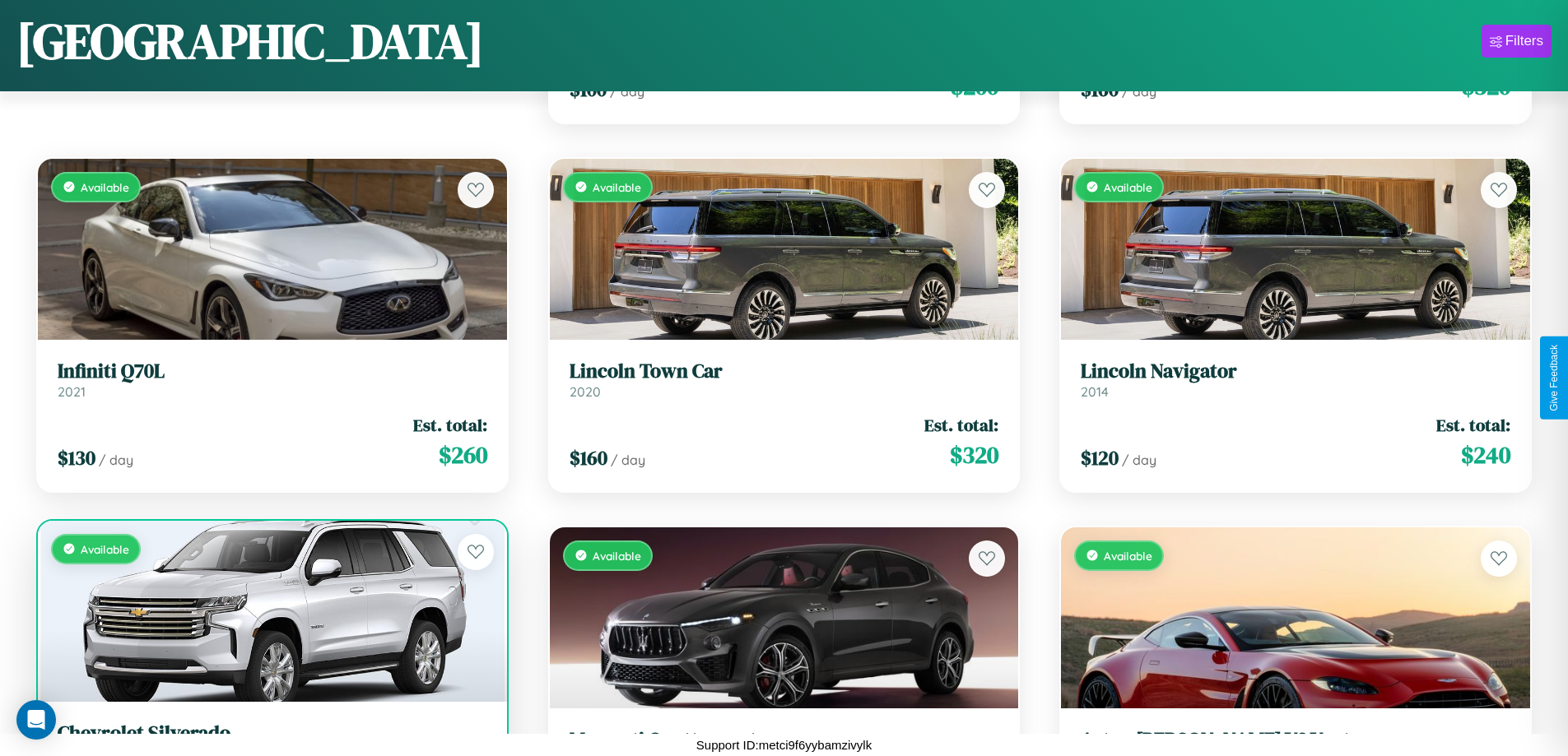
scroll to position [600, 0]
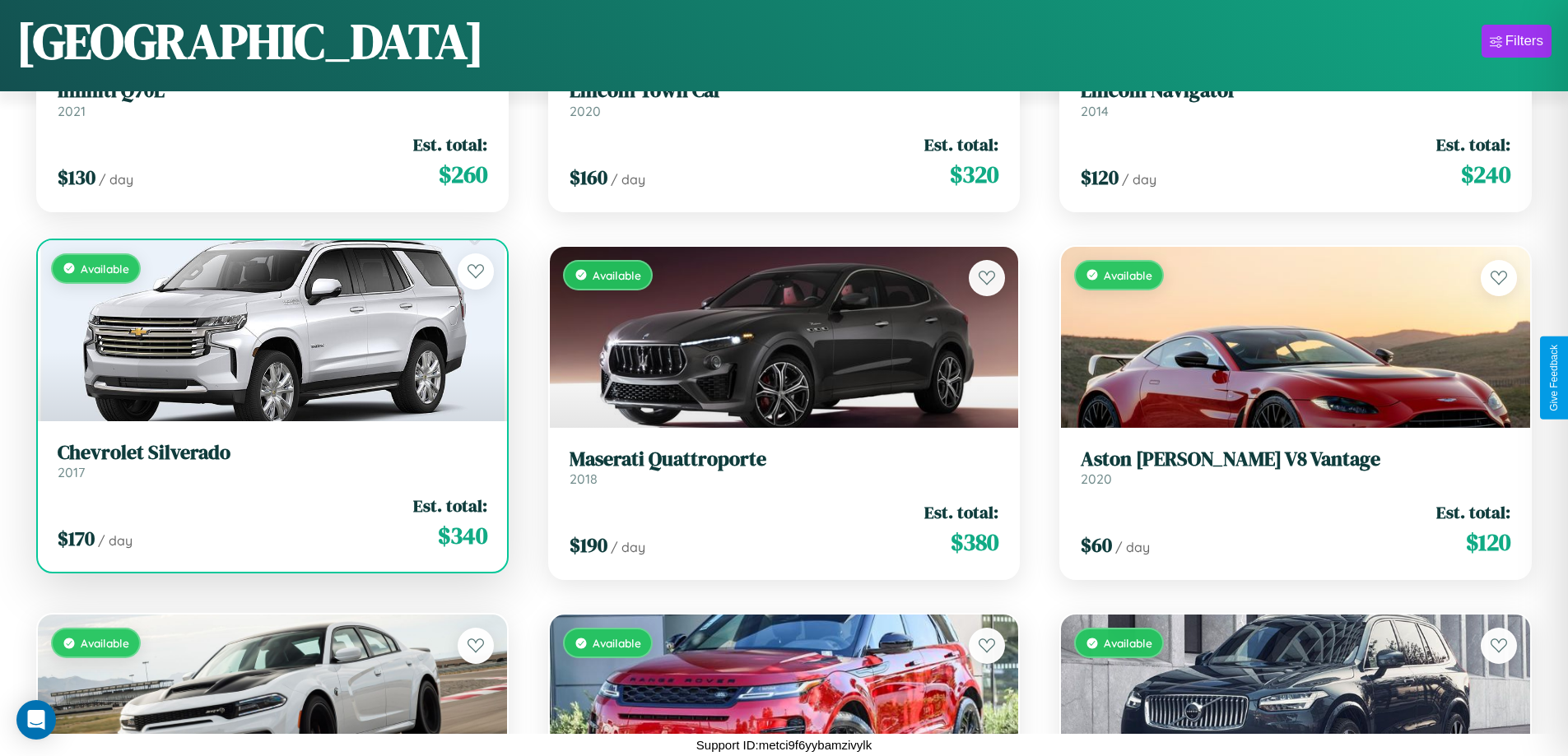
click at [270, 465] on h3 "Chevrolet Silverado" at bounding box center [271, 452] width 430 height 24
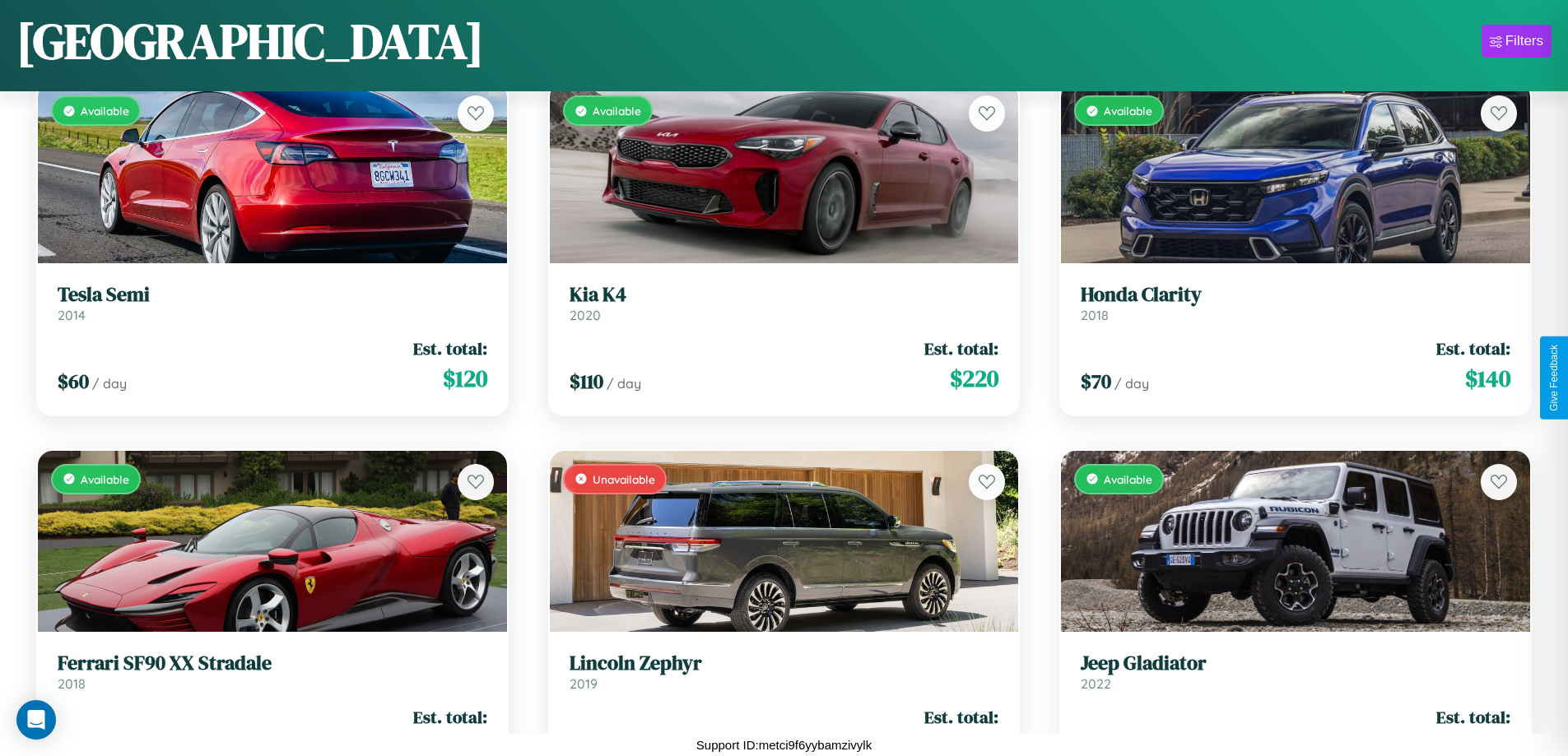
scroll to position [7232, 0]
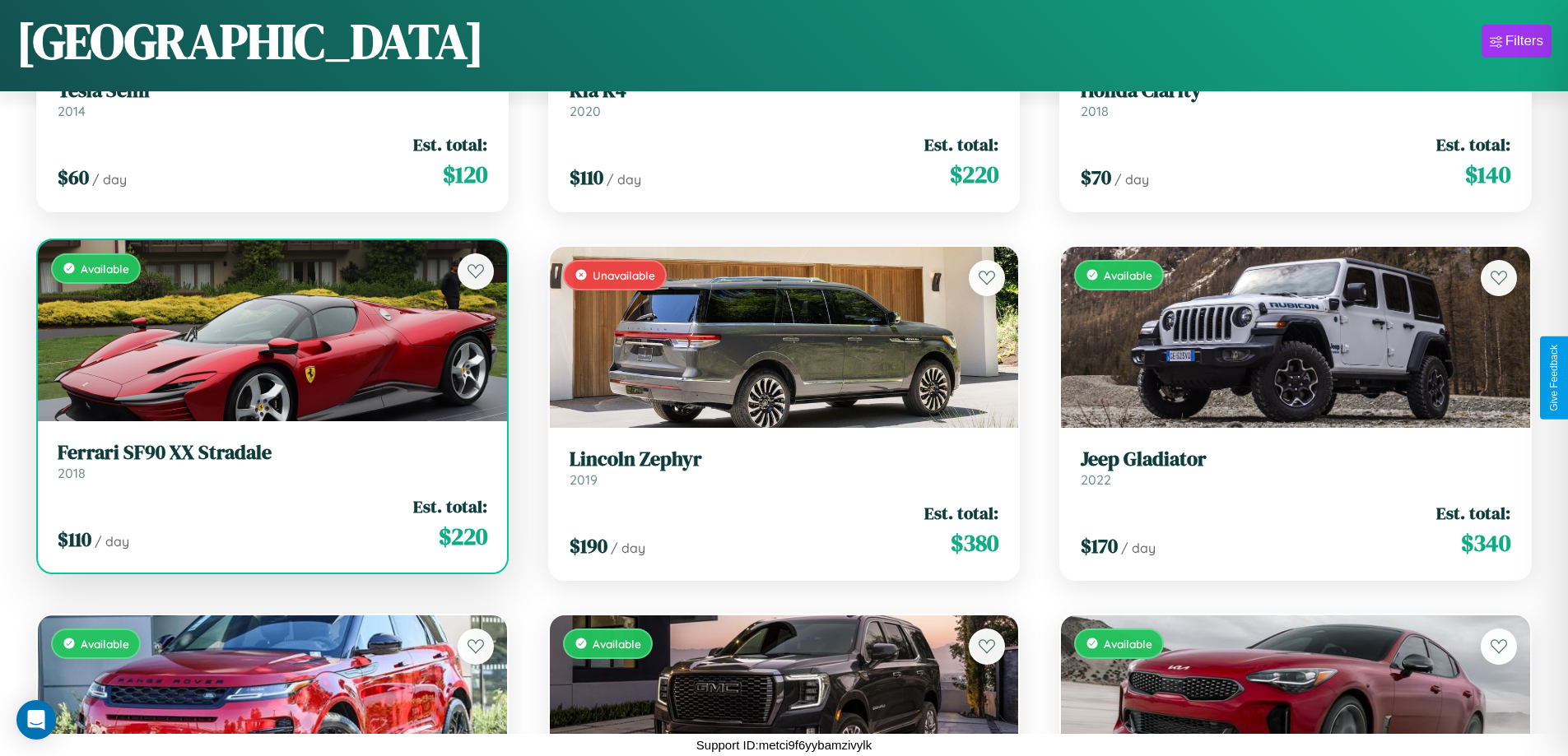
click at [270, 461] on h3 "Ferrari SF90 XX Stradale" at bounding box center [271, 452] width 430 height 24
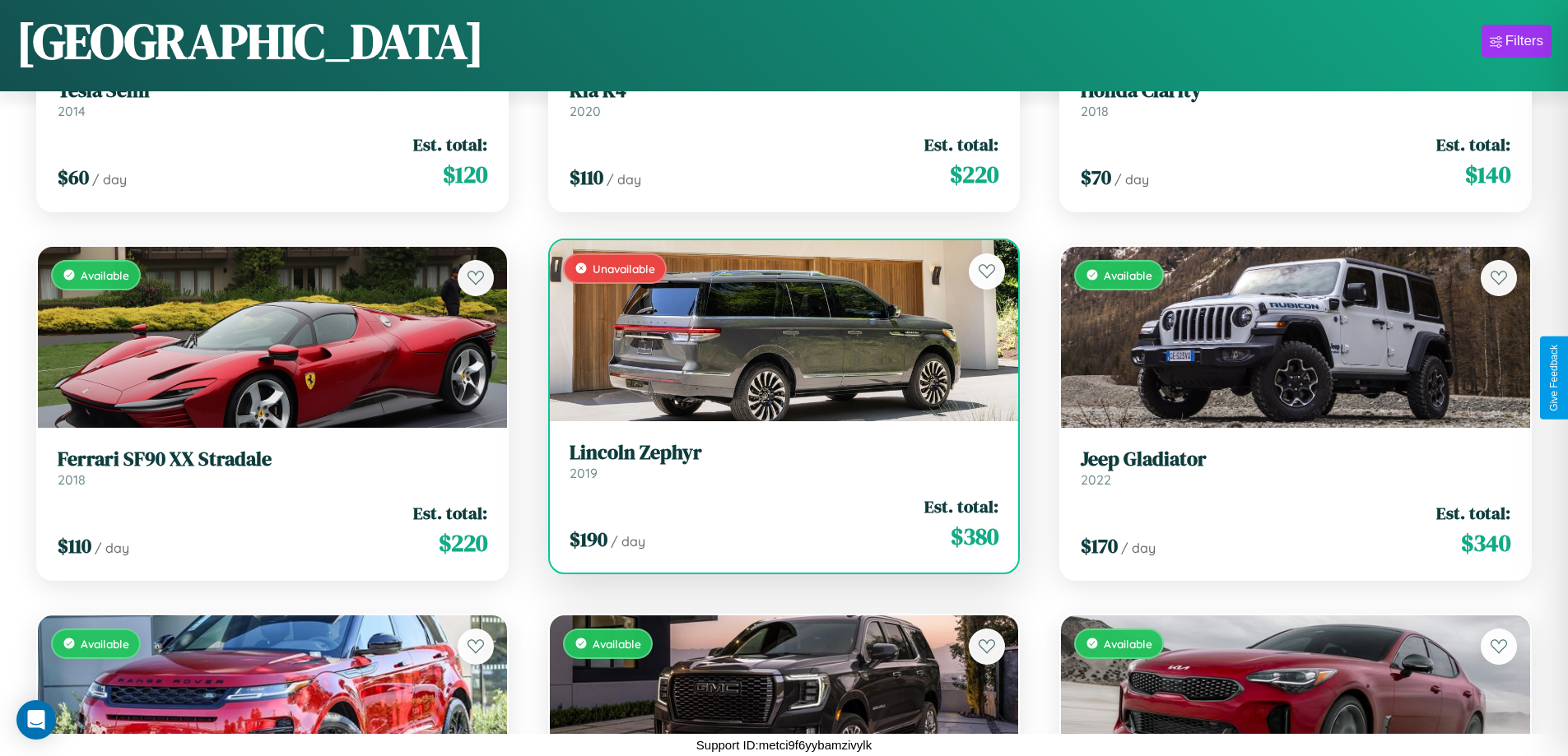
scroll to position [231, 0]
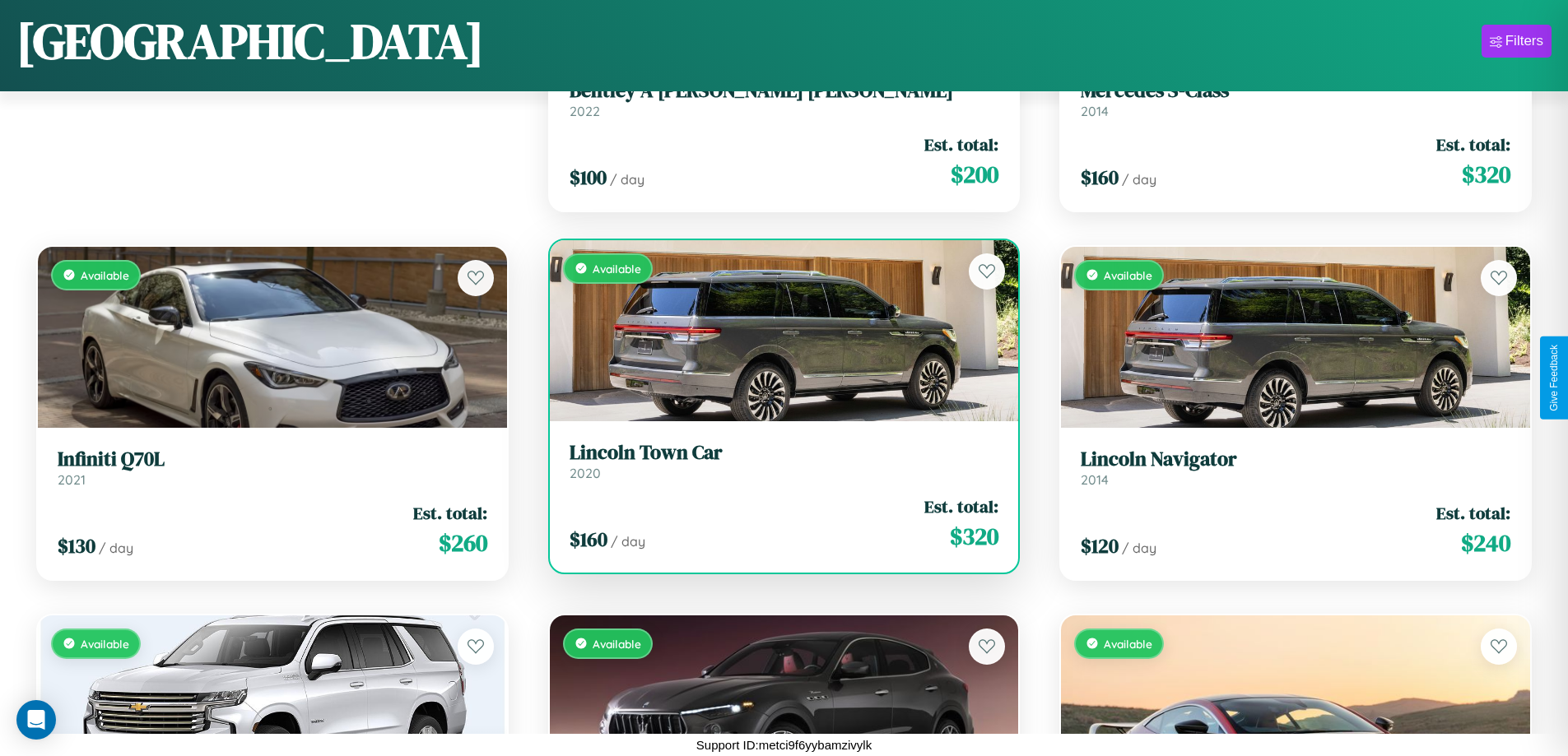
click at [777, 461] on h3 "Lincoln Town Car" at bounding box center [784, 452] width 430 height 24
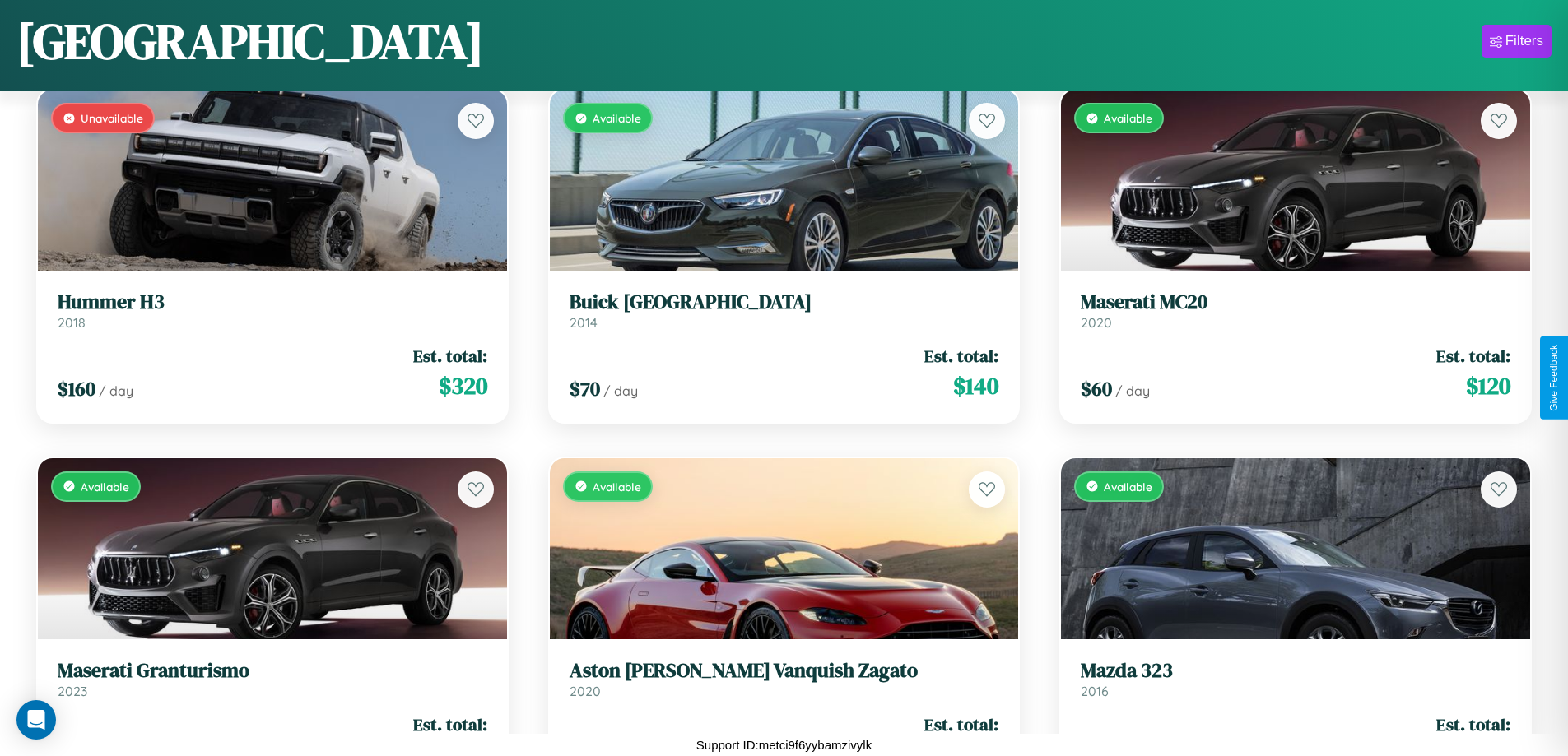
scroll to position [5389, 0]
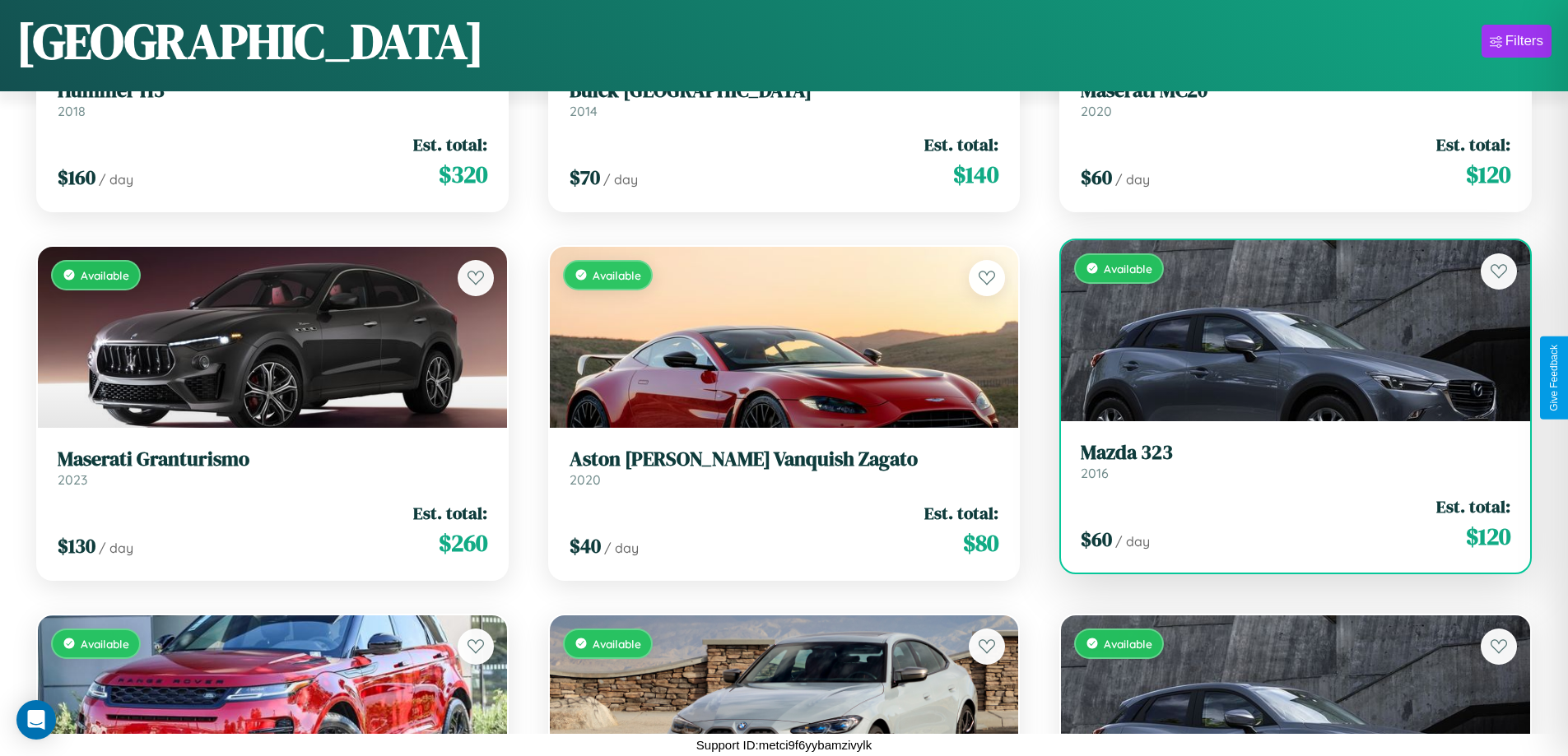
click at [1285, 330] on div "Available" at bounding box center [1296, 330] width 470 height 181
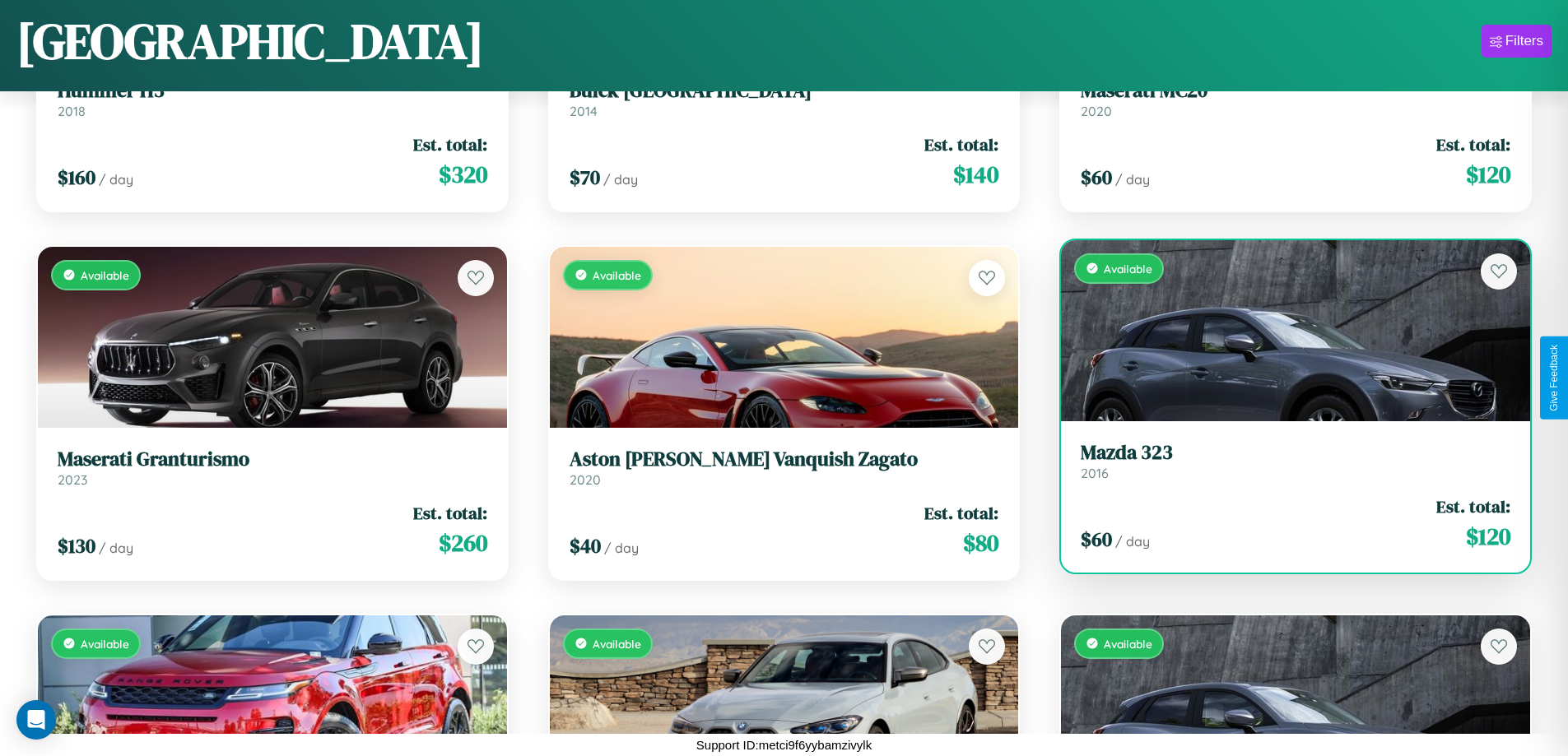
click at [1285, 330] on div "Available" at bounding box center [1296, 330] width 470 height 181
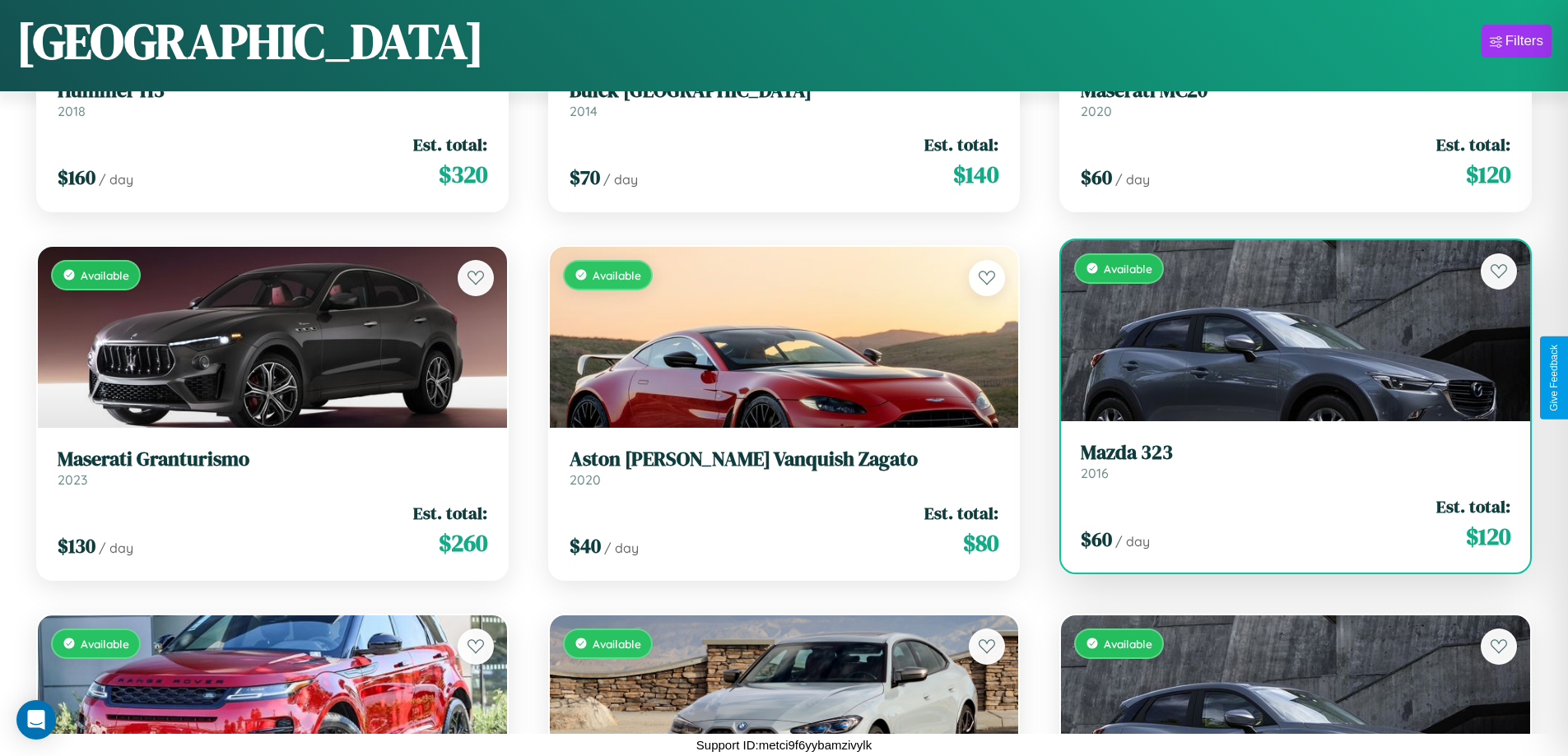
click at [1285, 330] on div "Available" at bounding box center [1296, 330] width 470 height 181
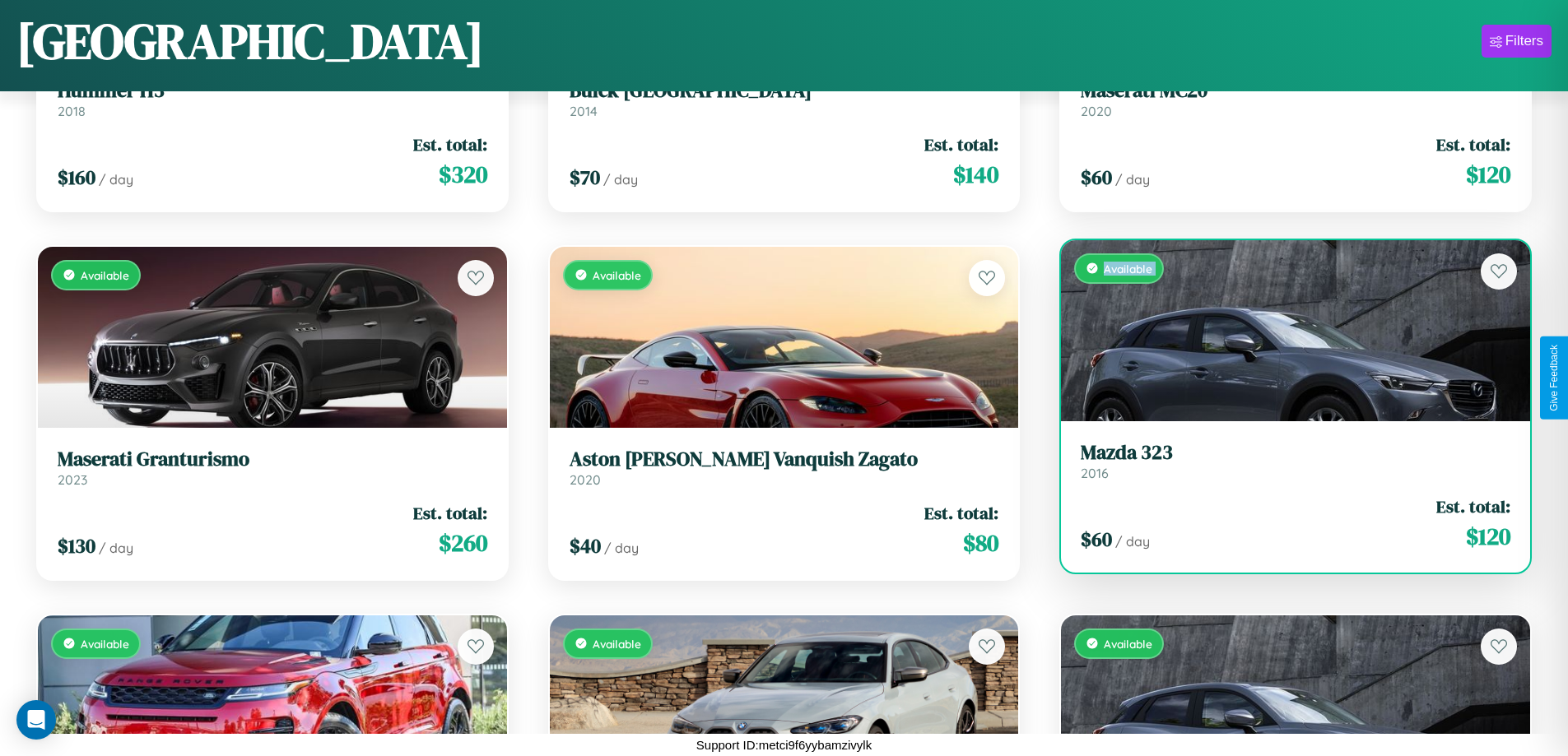
click at [1285, 330] on div "Available" at bounding box center [1296, 330] width 470 height 181
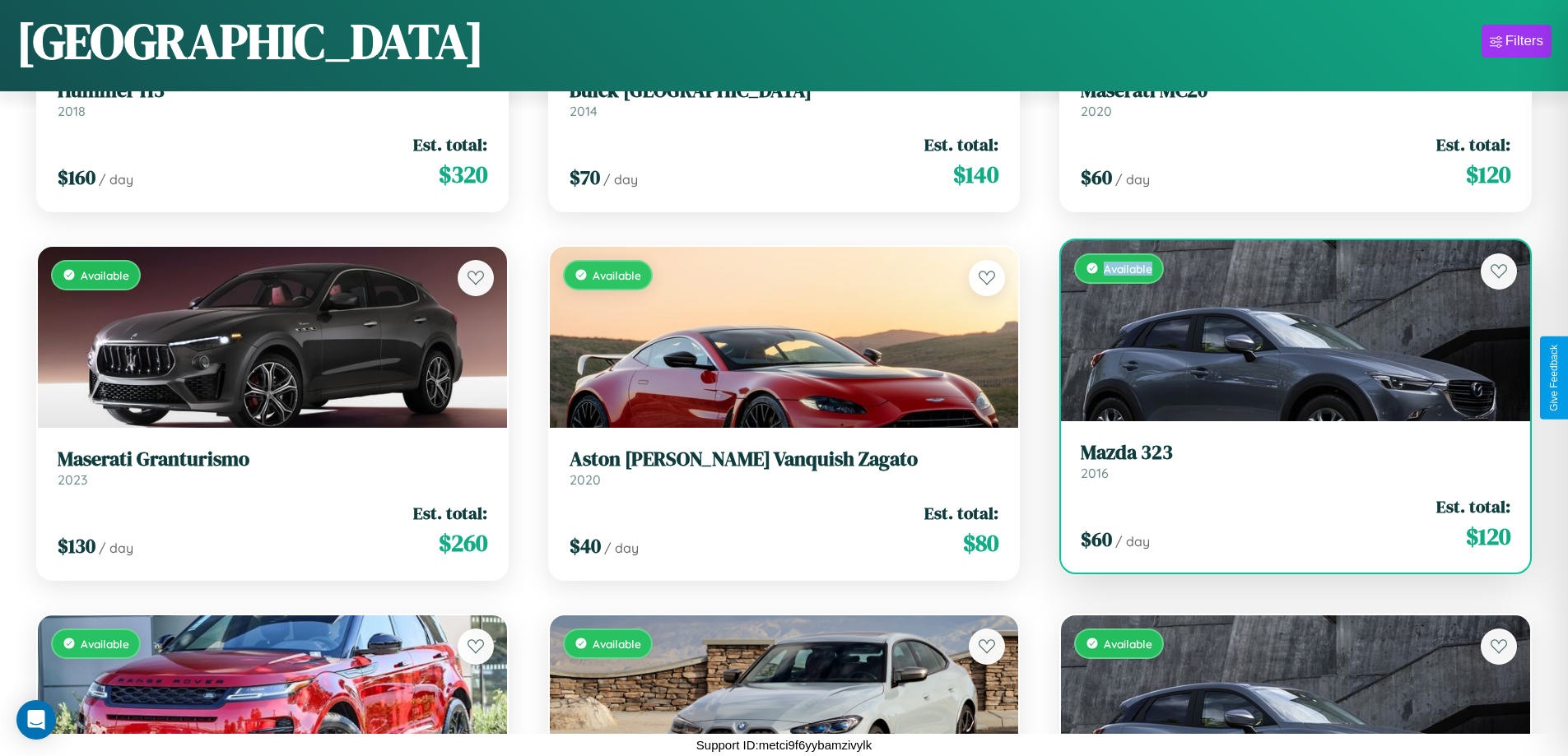
click at [1285, 330] on div "Available" at bounding box center [1296, 330] width 470 height 181
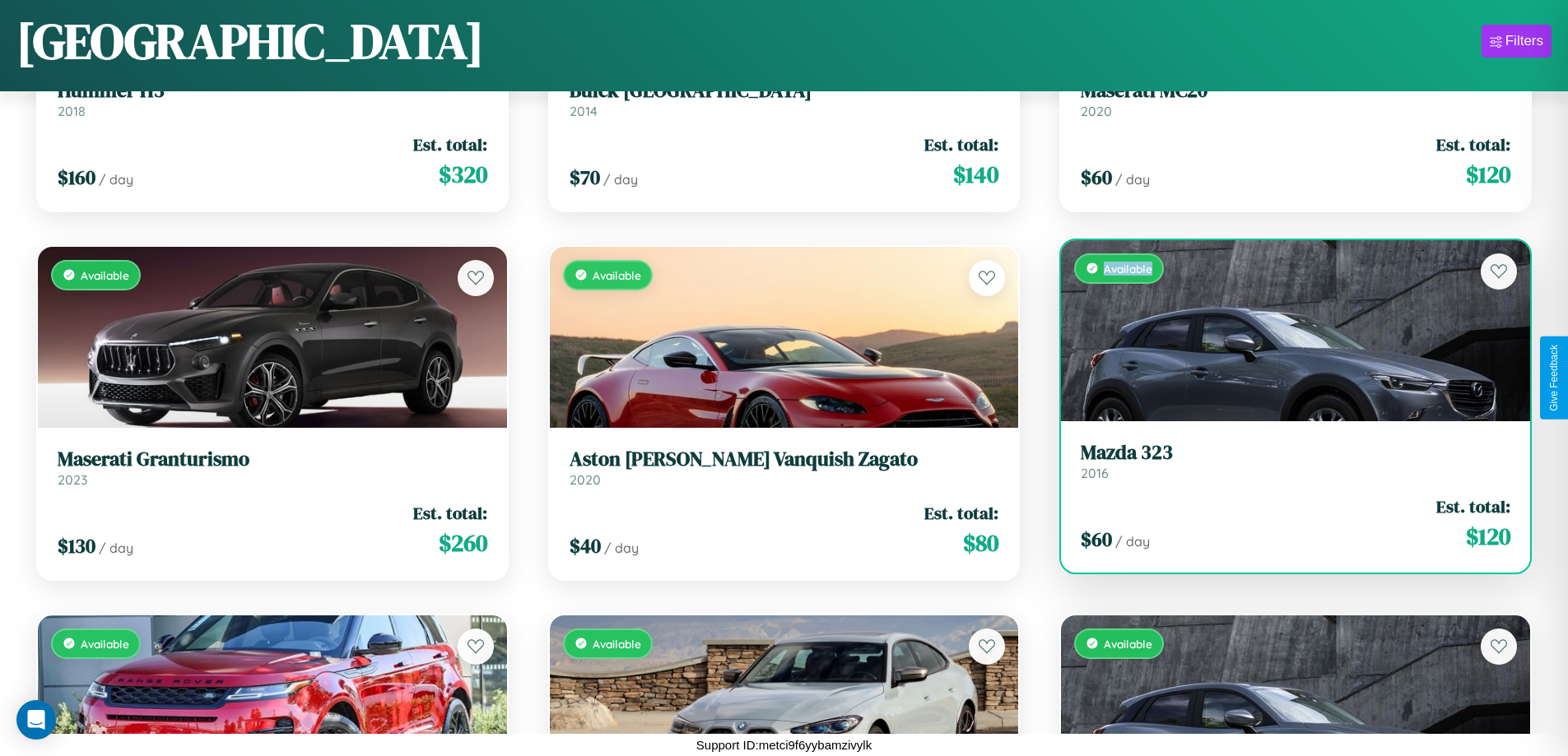
click at [1285, 461] on h3 "Mazda 323" at bounding box center [1296, 452] width 430 height 24
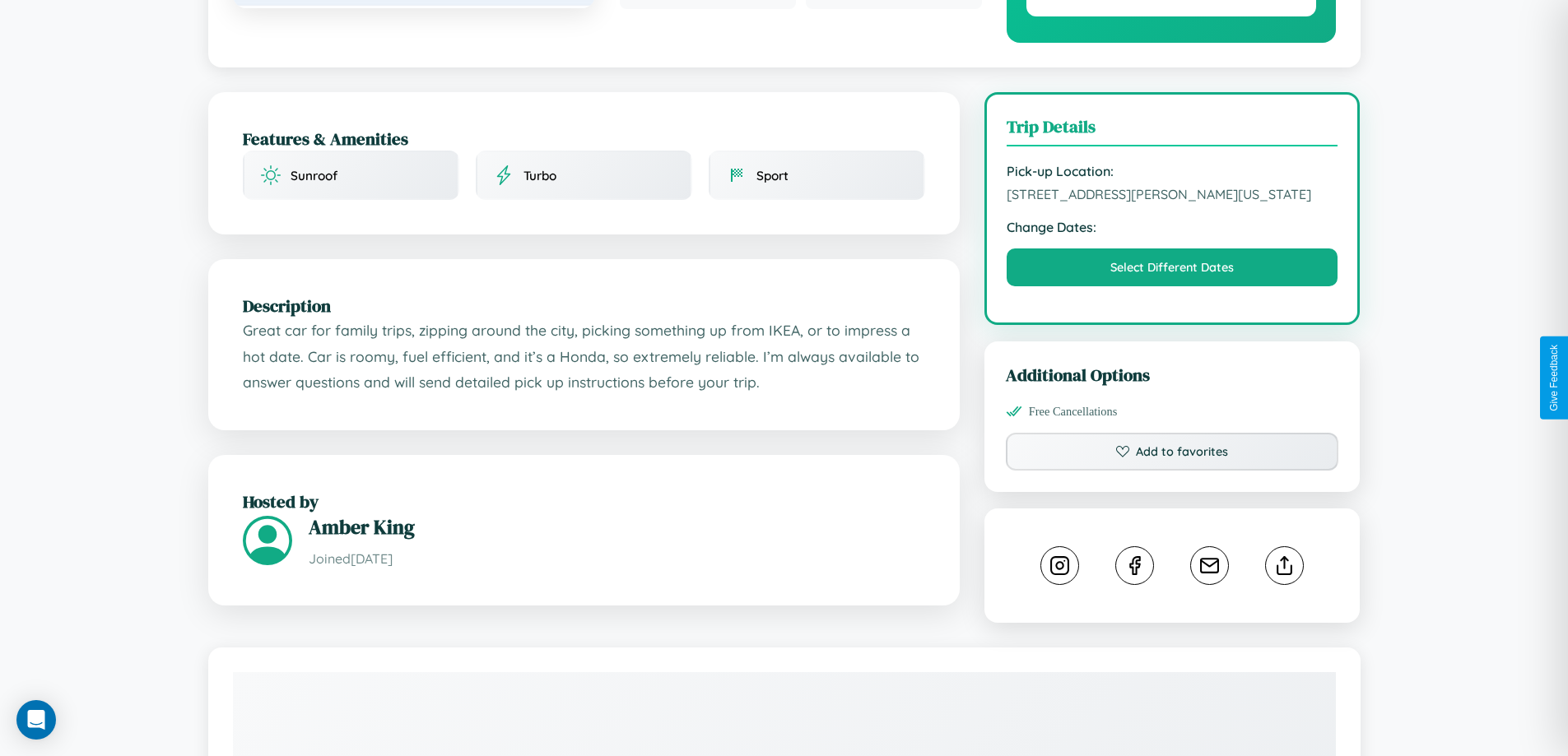
scroll to position [557, 0]
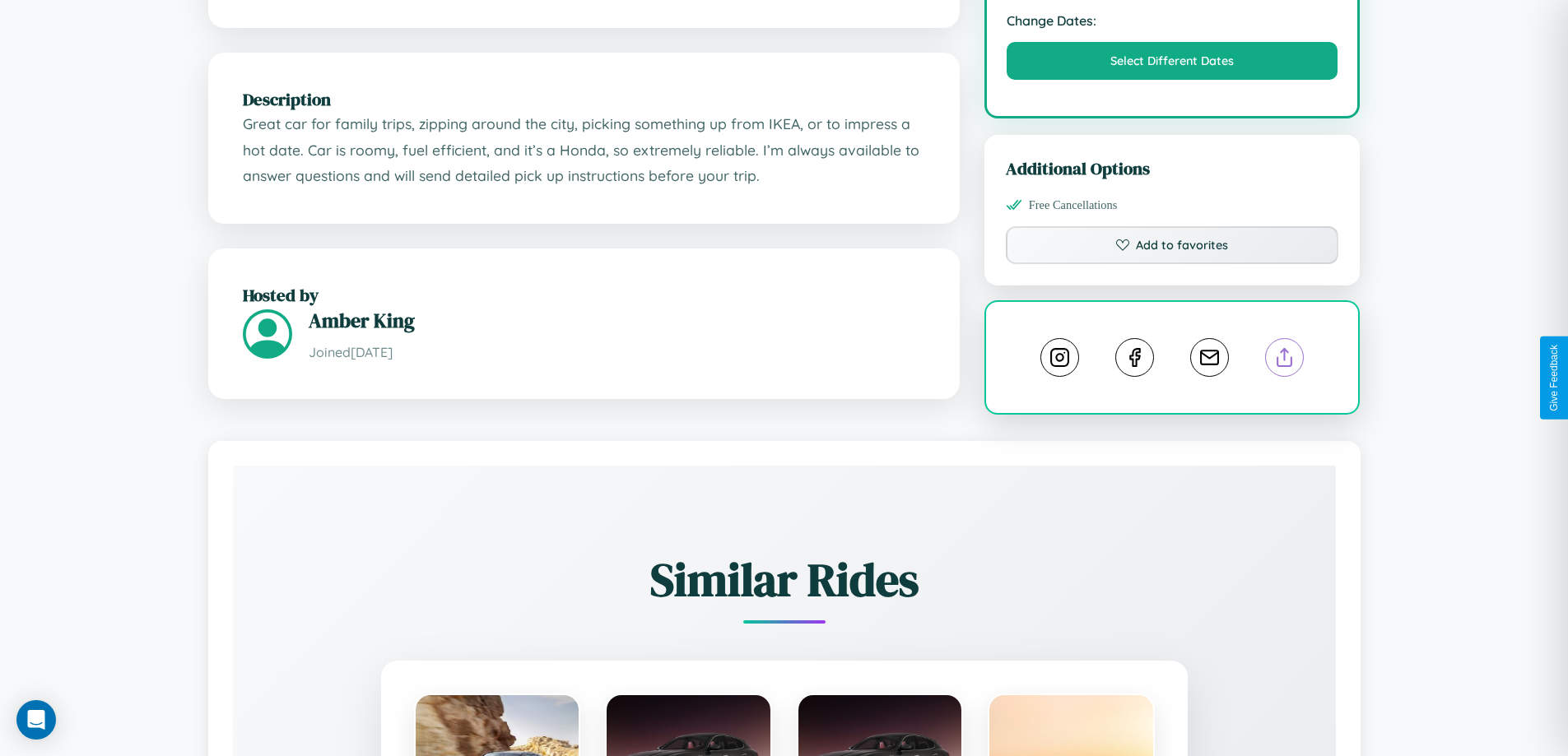
click at [1285, 361] on line at bounding box center [1285, 354] width 0 height 11
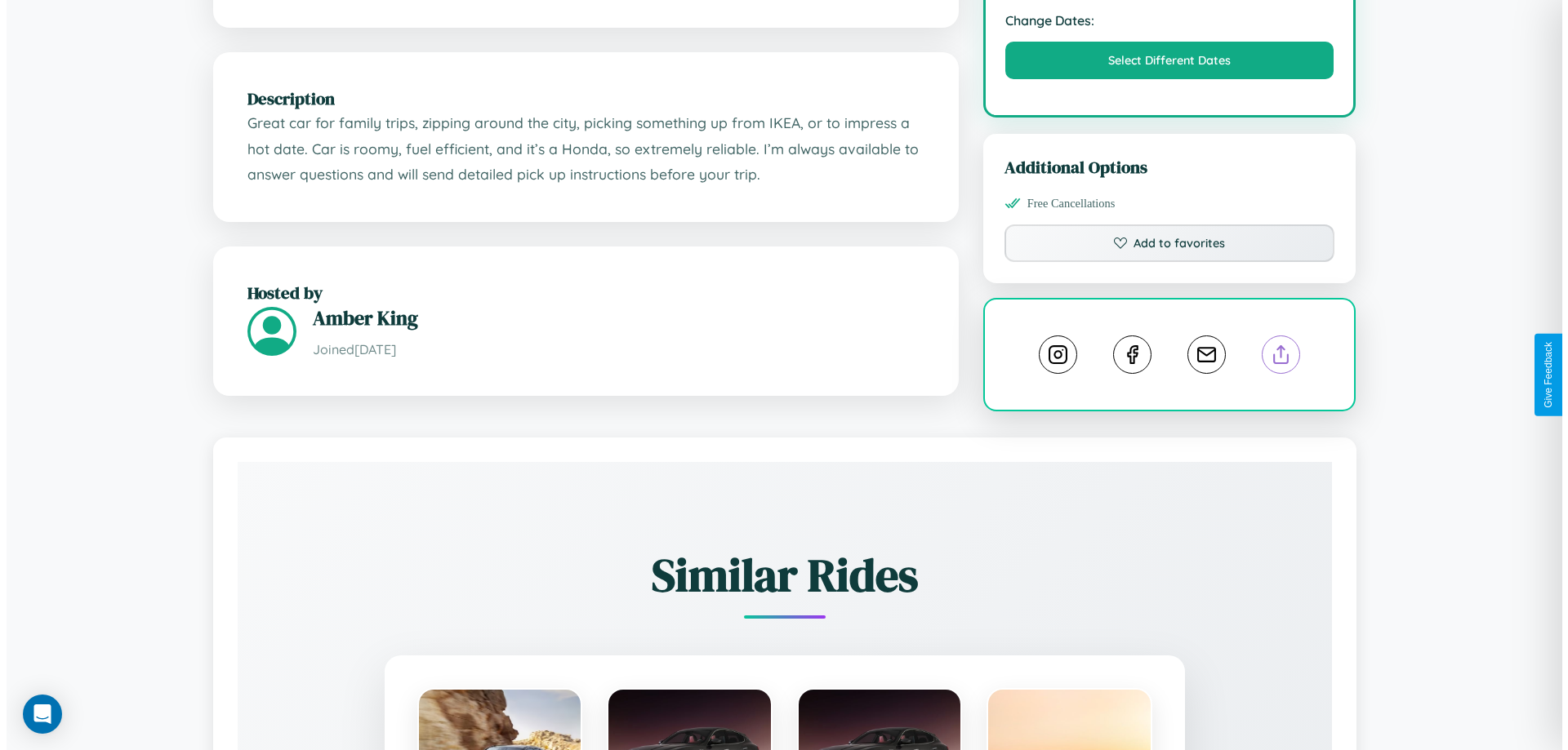
scroll to position [0, 0]
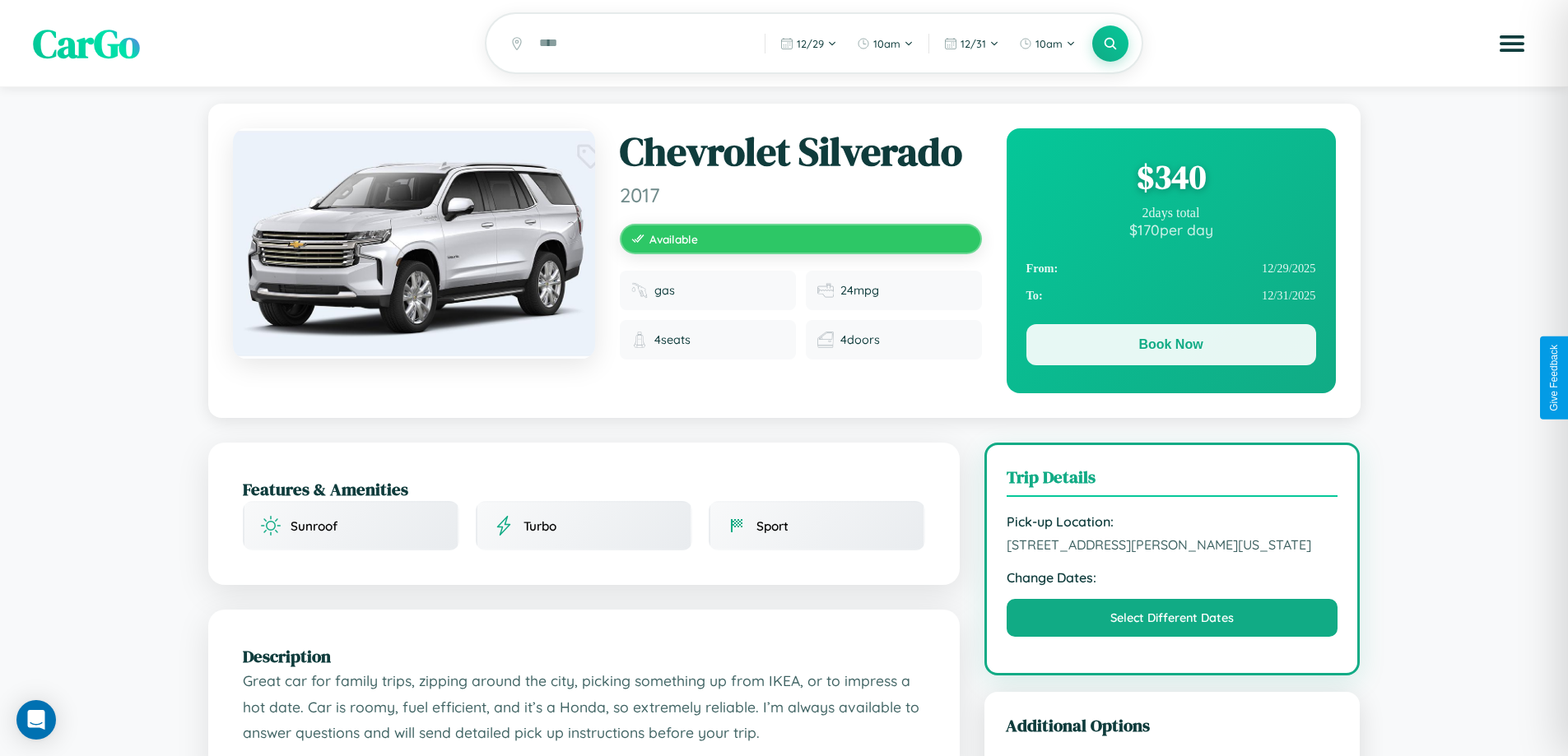
click at [1171, 348] on button "Book Now" at bounding box center [1172, 344] width 290 height 41
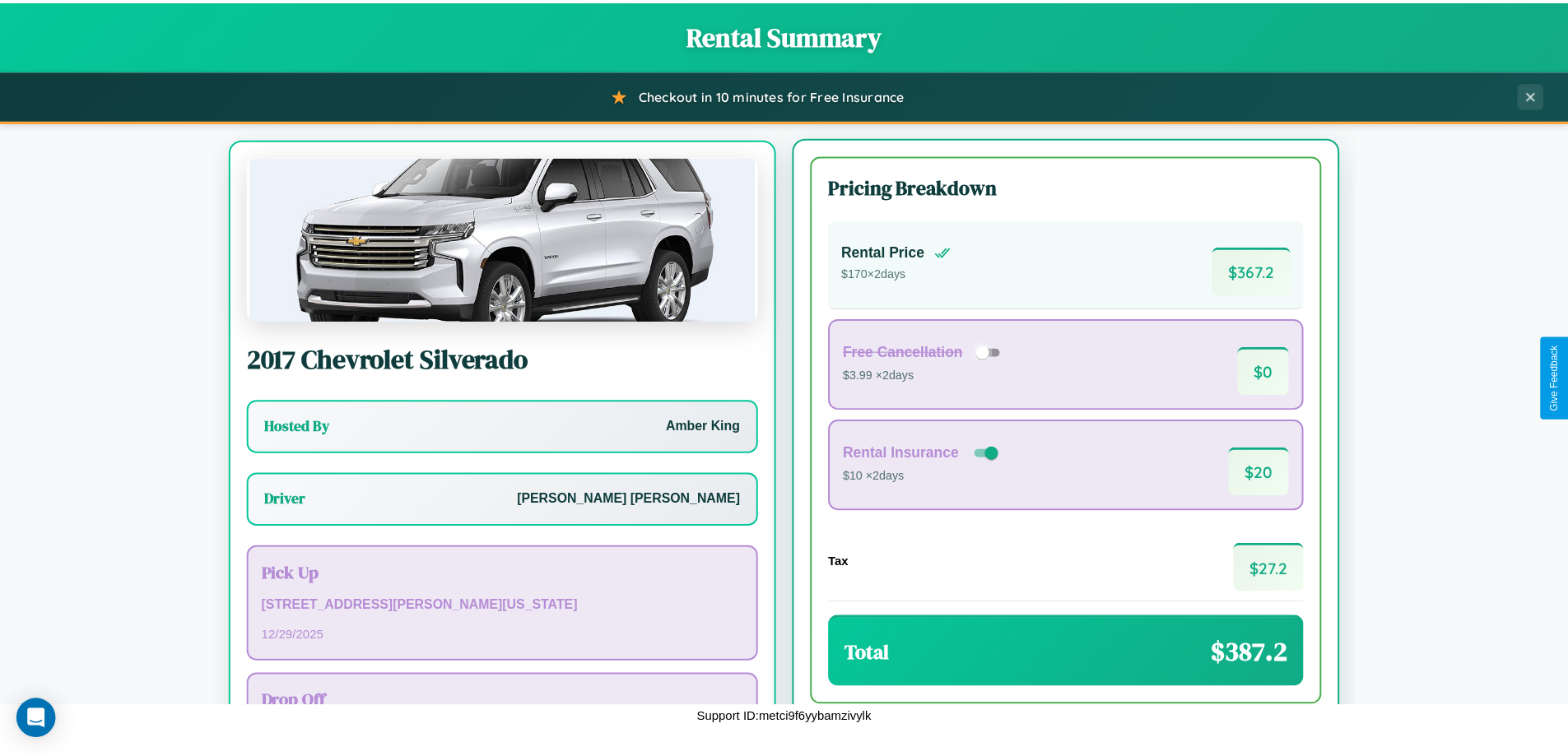
scroll to position [76, 0]
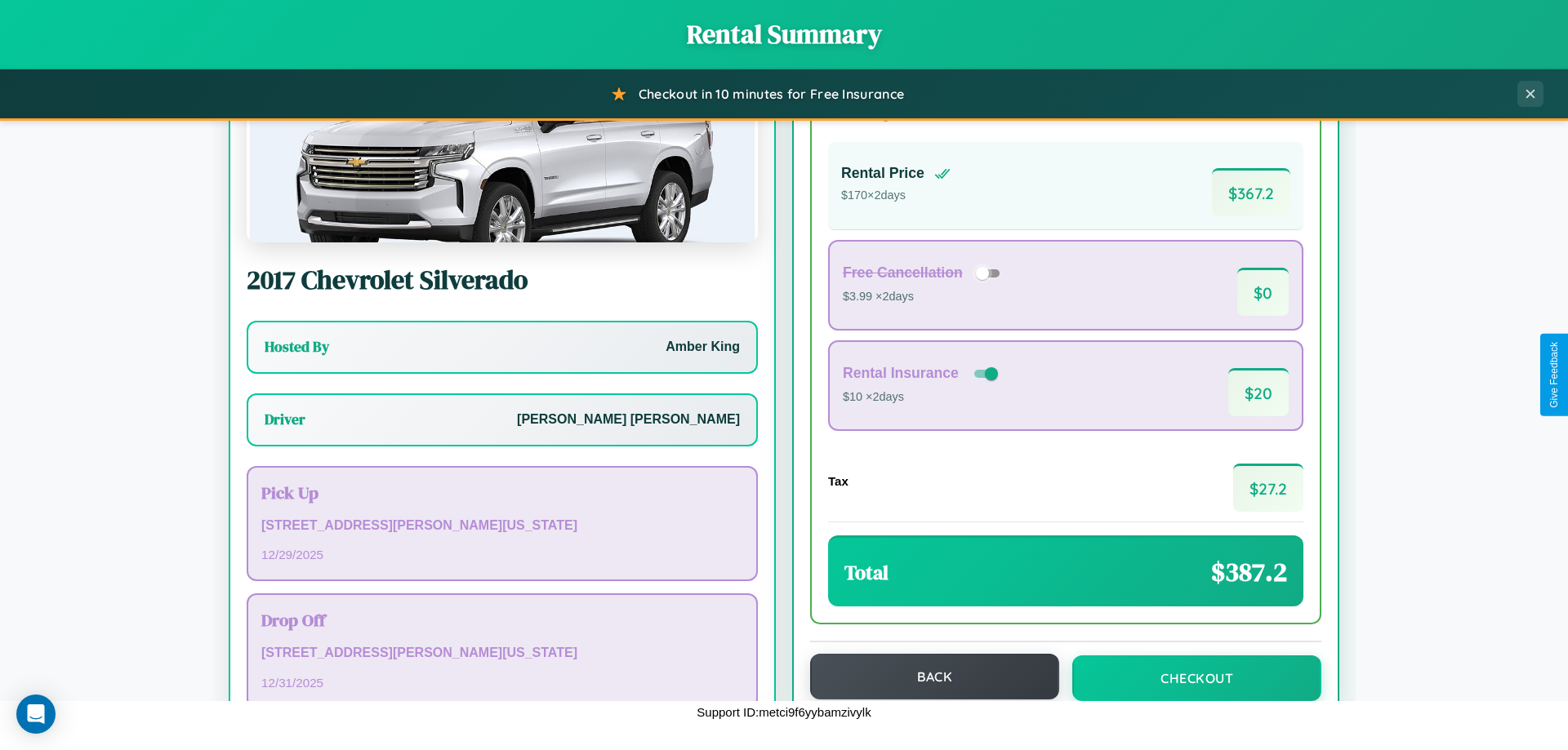
click at [927, 678] on button "Back" at bounding box center [935, 676] width 250 height 45
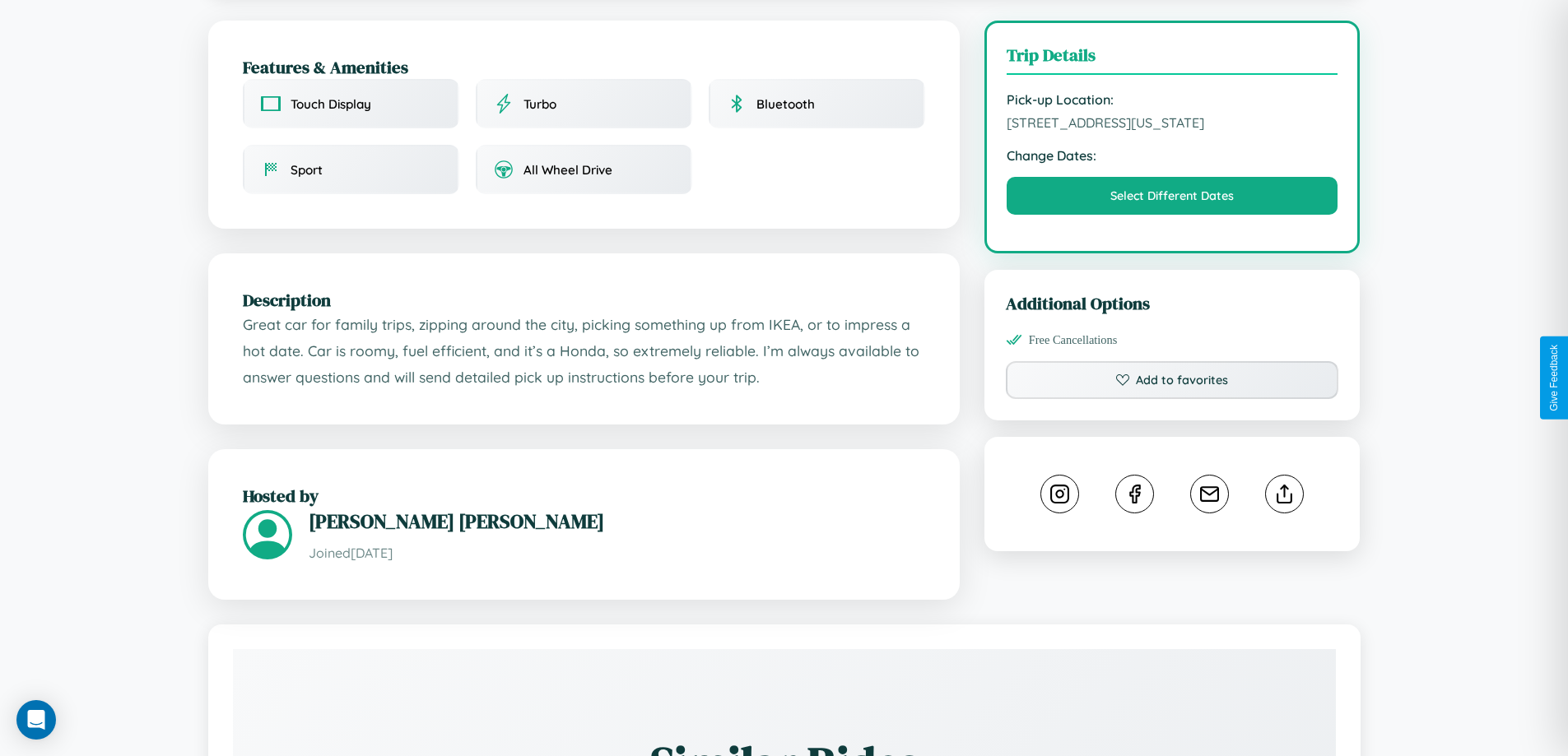
scroll to position [457, 0]
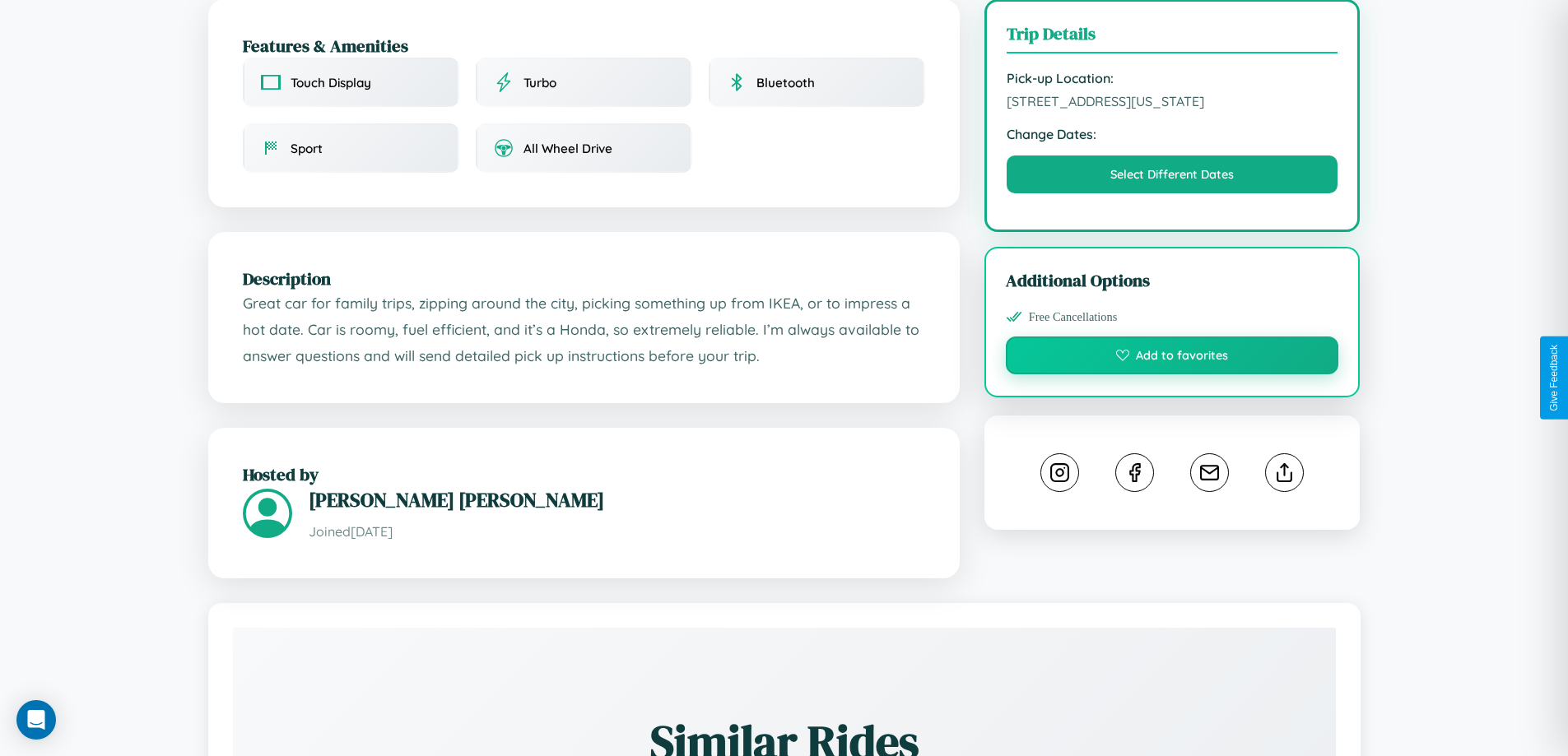
click at [1173, 374] on button "Add to favorites" at bounding box center [1173, 355] width 333 height 38
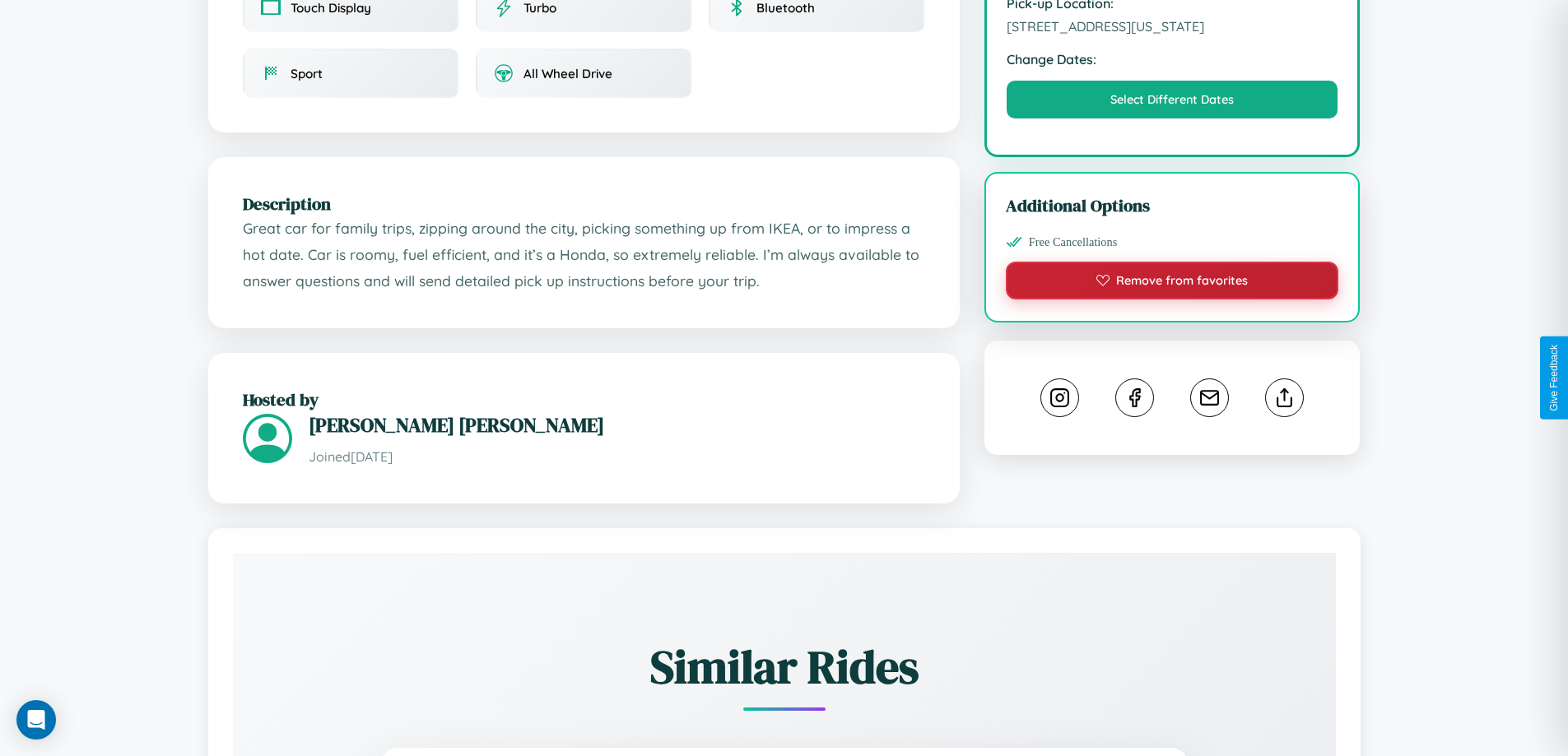
scroll to position [570, 0]
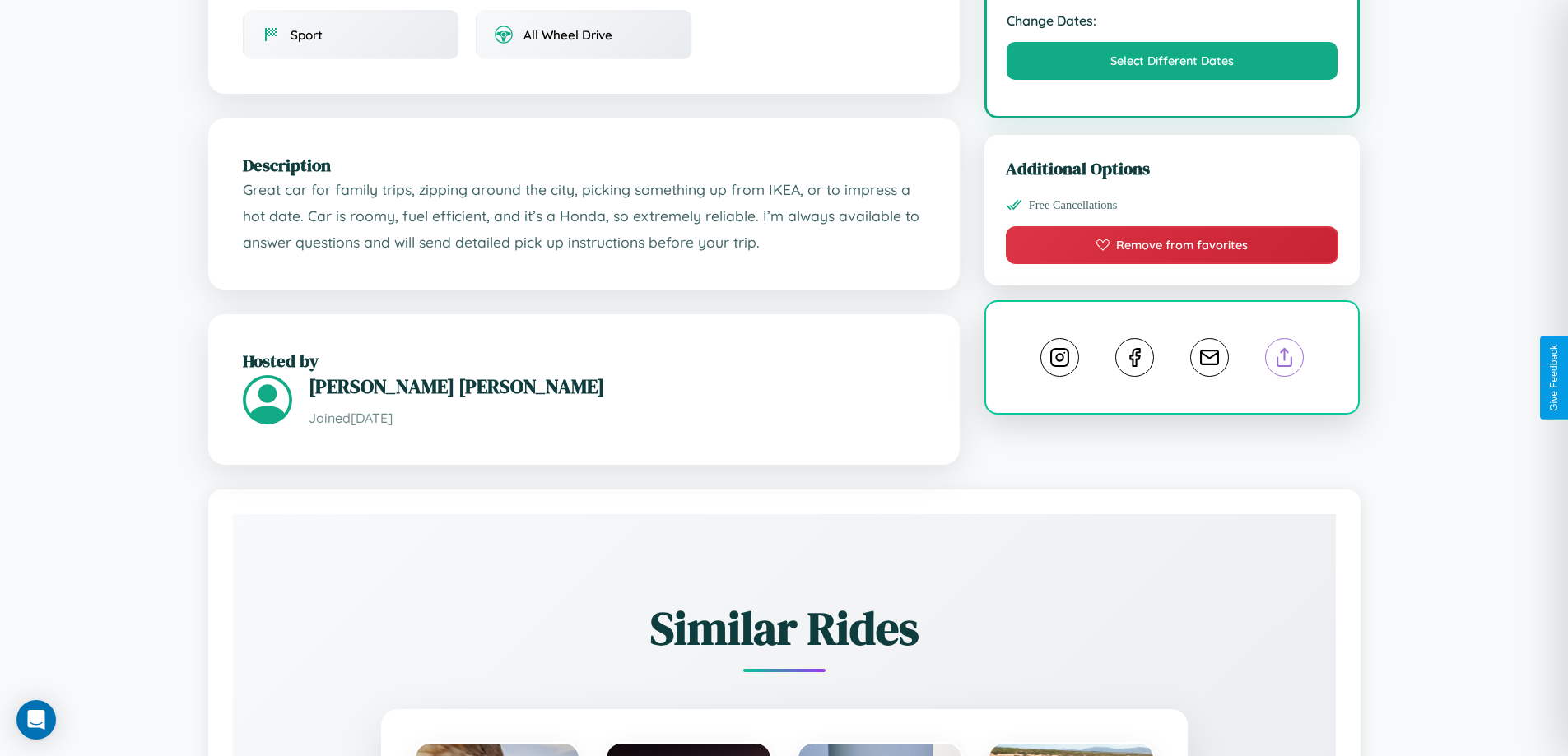
click at [1285, 361] on line at bounding box center [1285, 354] width 0 height 11
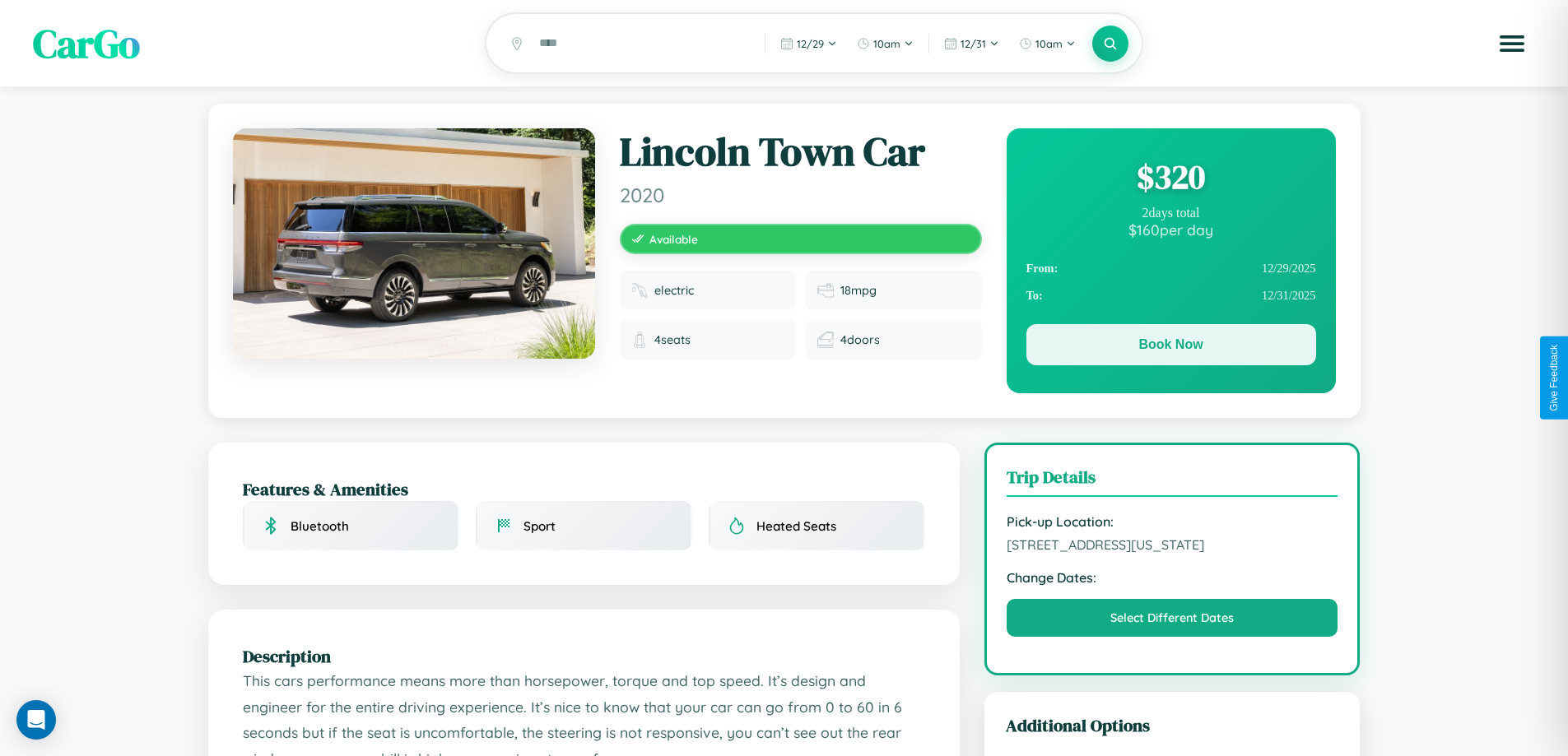
click at [1171, 348] on button "Book Now" at bounding box center [1172, 344] width 290 height 41
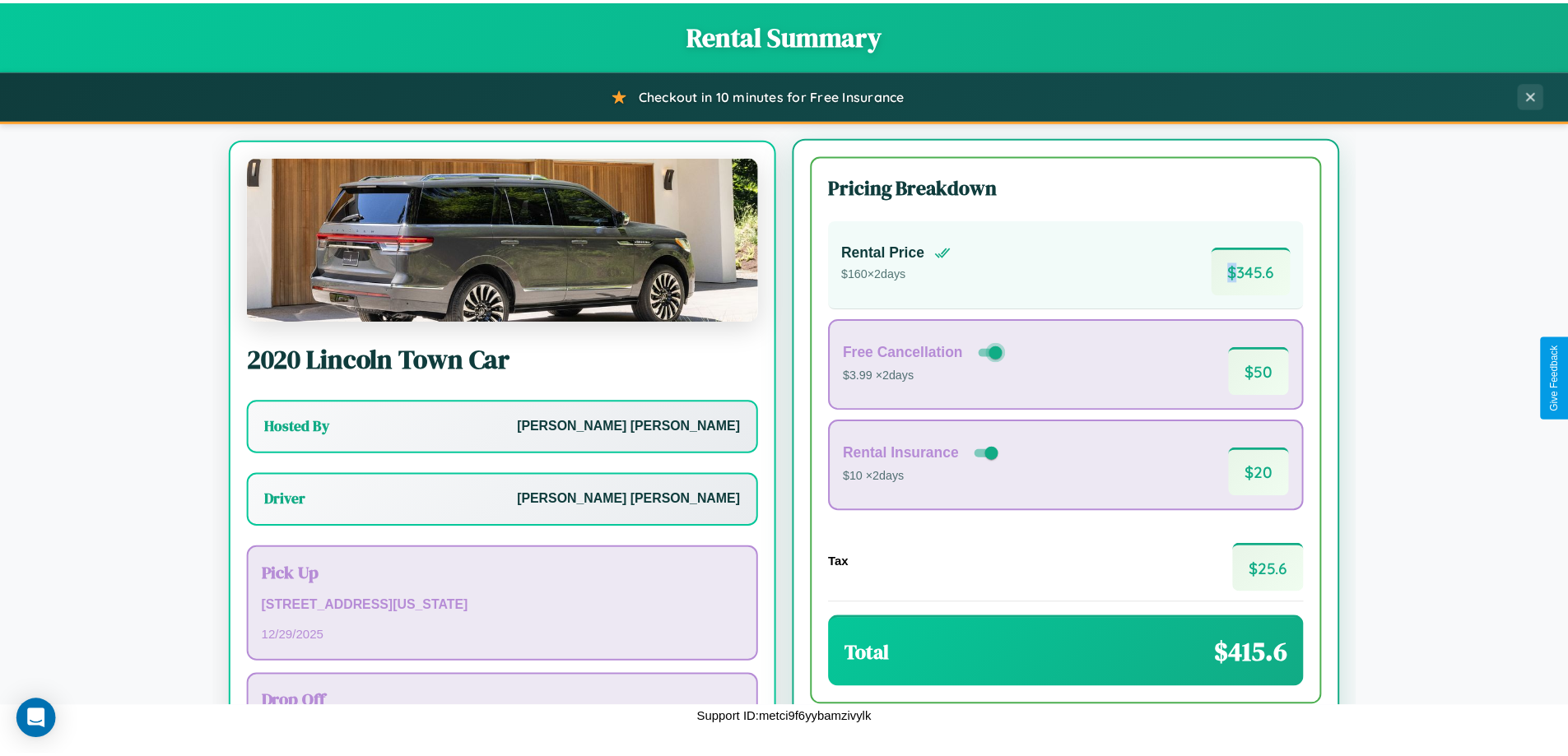
scroll to position [76, 0]
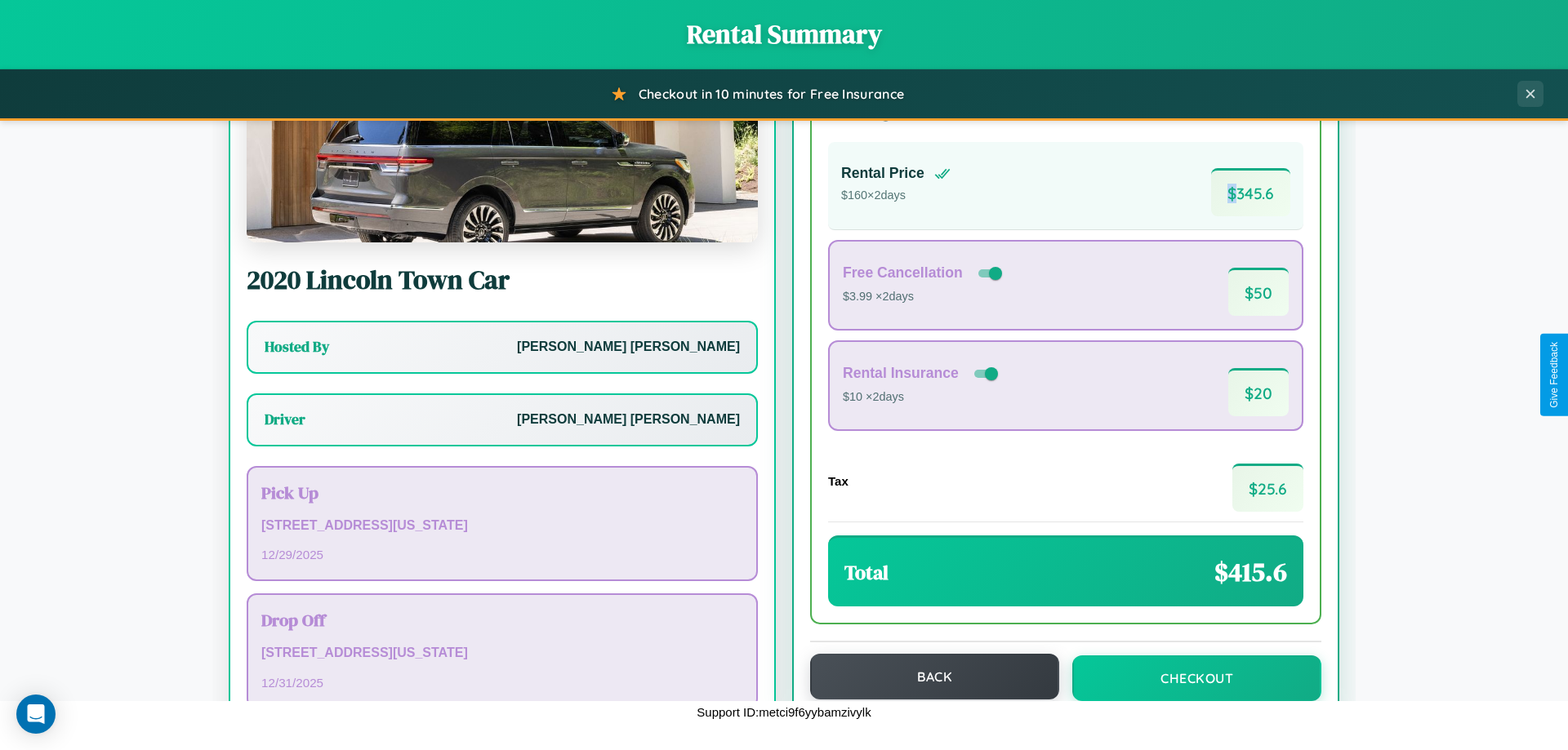
click at [927, 676] on button "Back" at bounding box center [935, 676] width 250 height 45
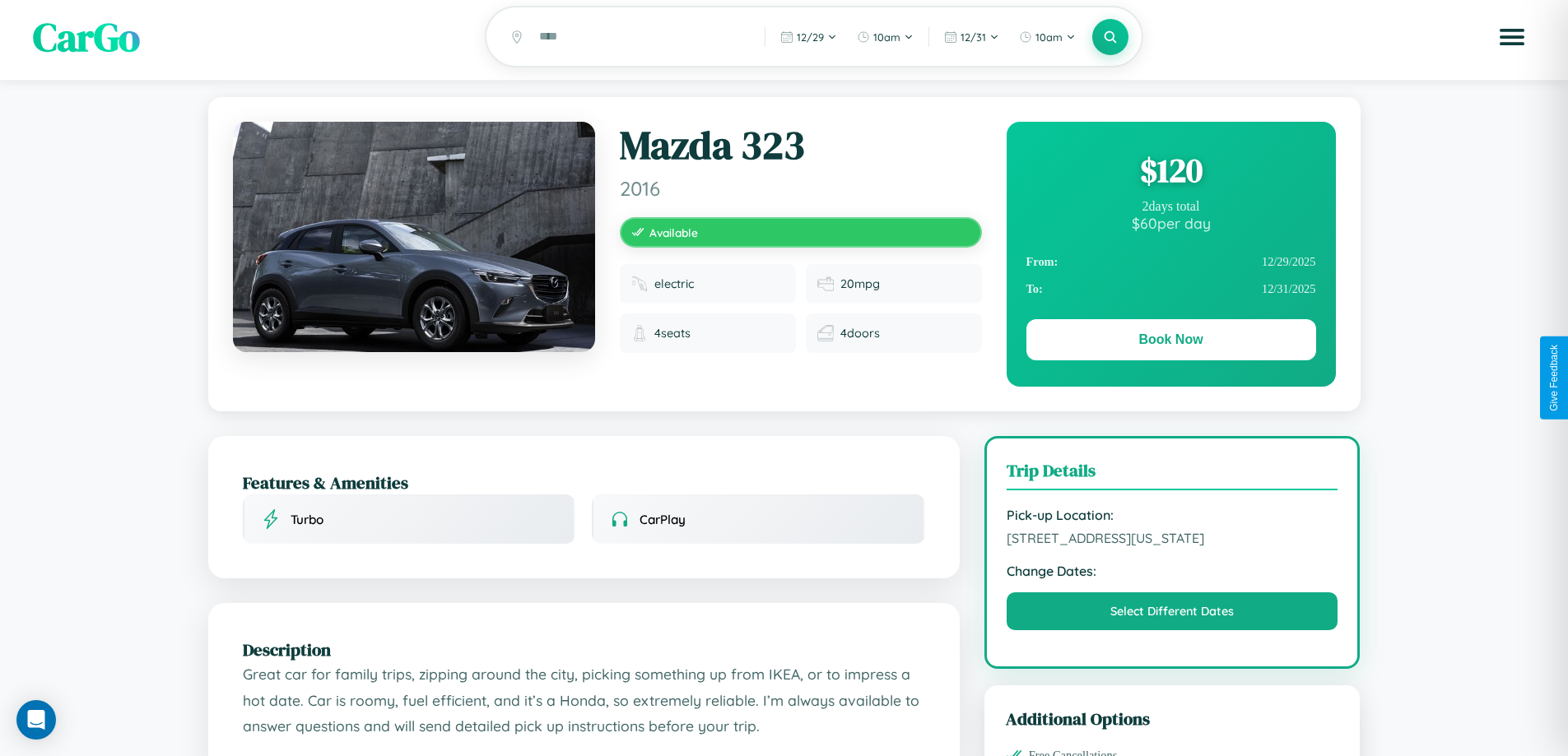
scroll to position [444, 0]
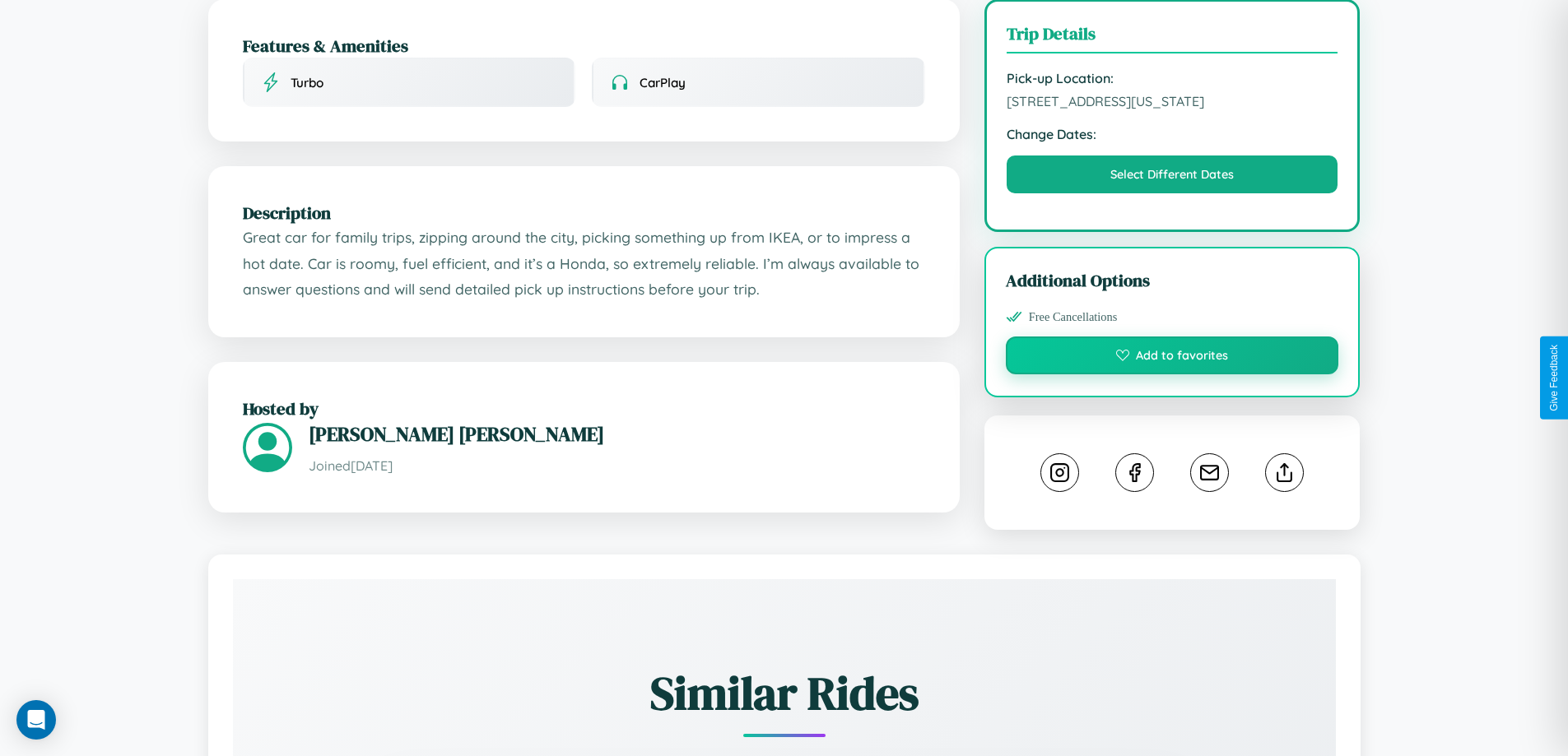
click at [1173, 374] on button "Add to favorites" at bounding box center [1173, 355] width 333 height 38
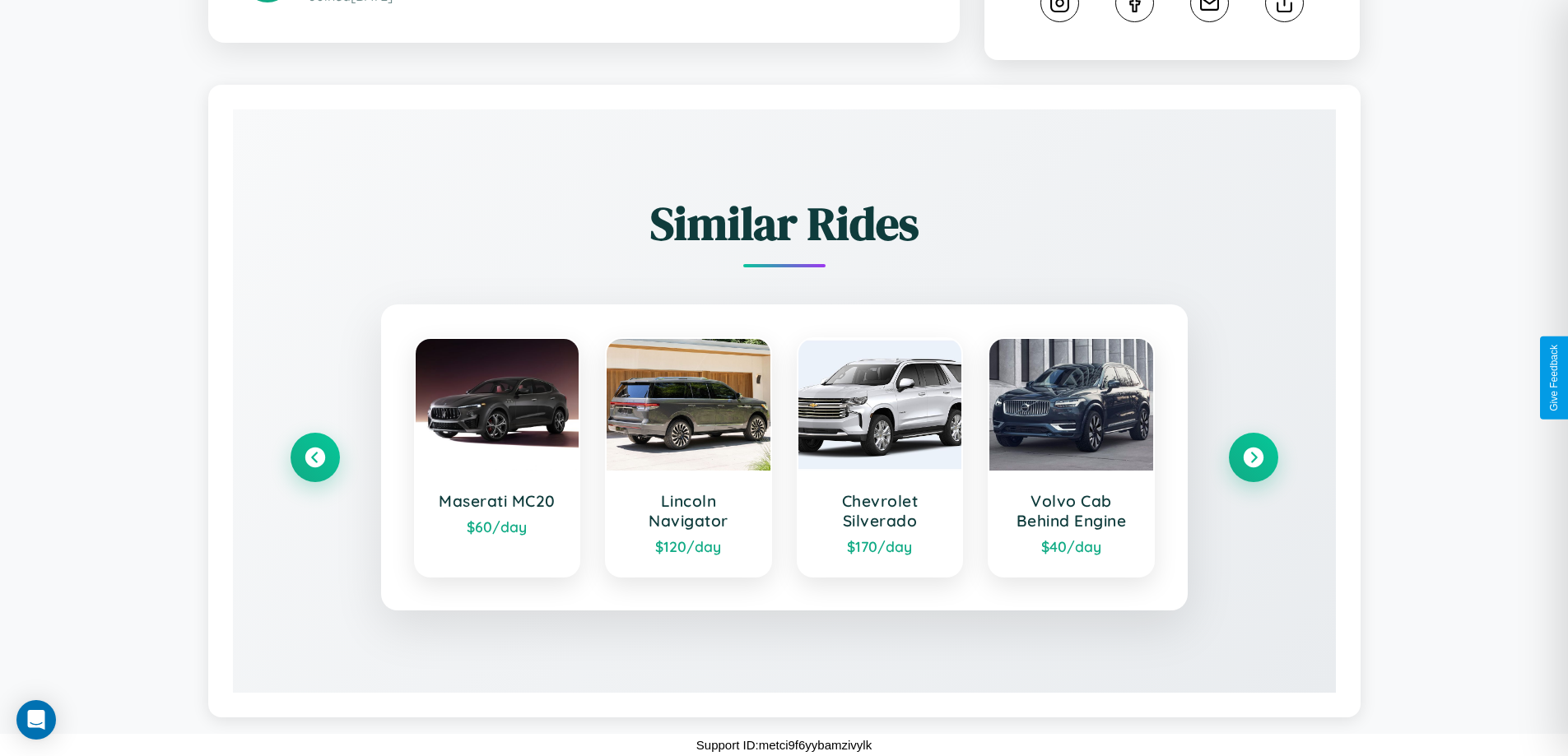
scroll to position [932, 0]
click at [314, 457] on icon at bounding box center [314, 457] width 22 height 22
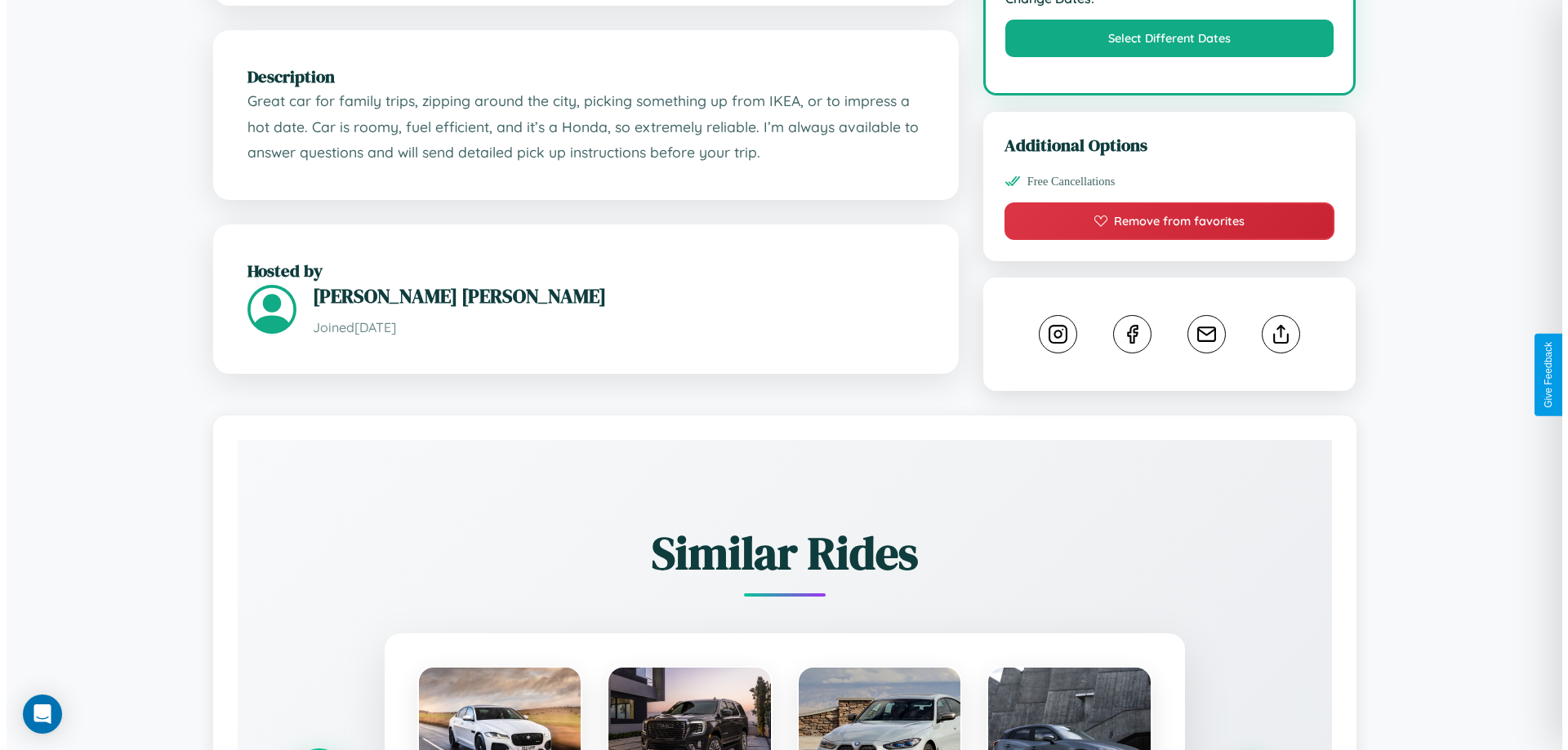
scroll to position [0, 0]
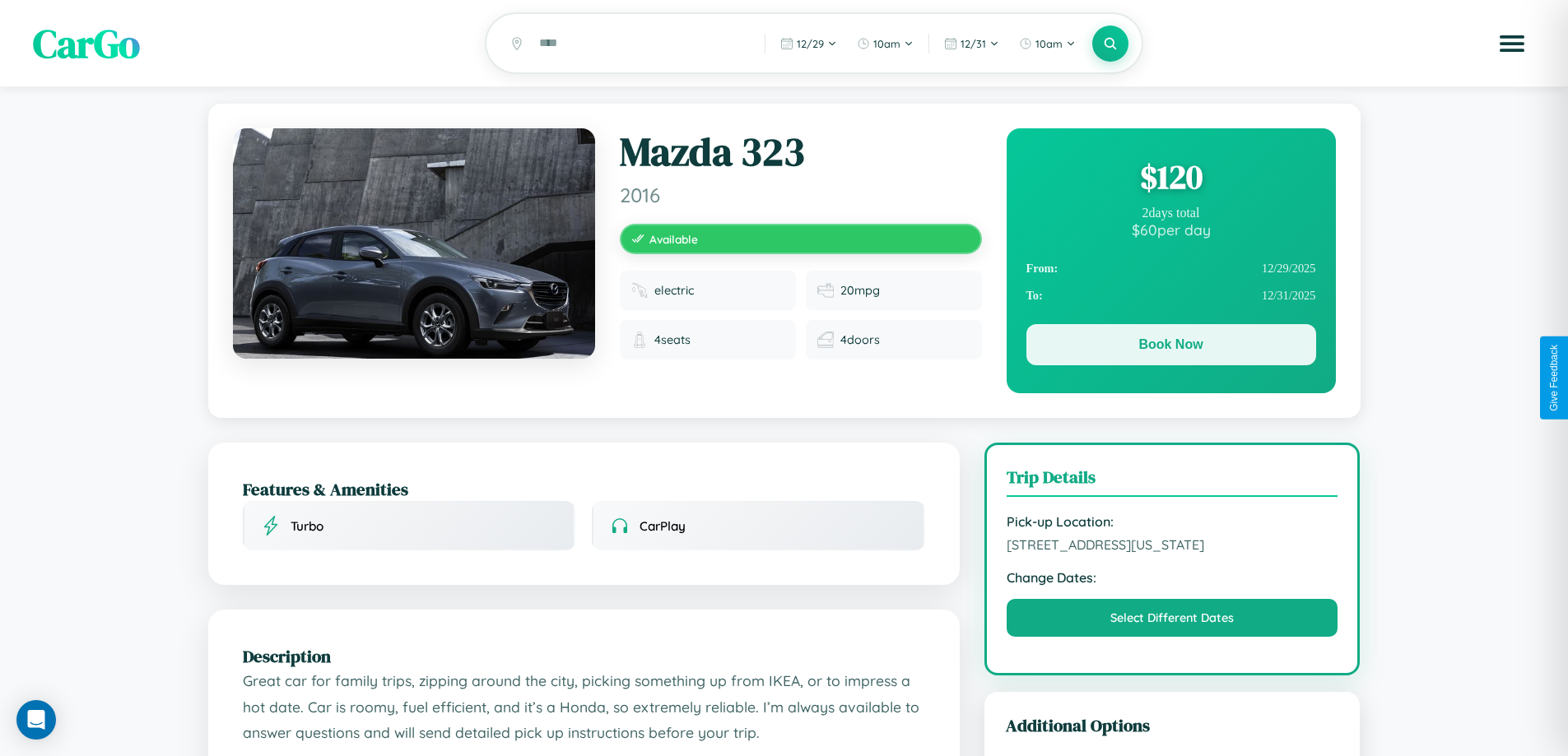
click at [1171, 348] on button "Book Now" at bounding box center [1172, 344] width 290 height 41
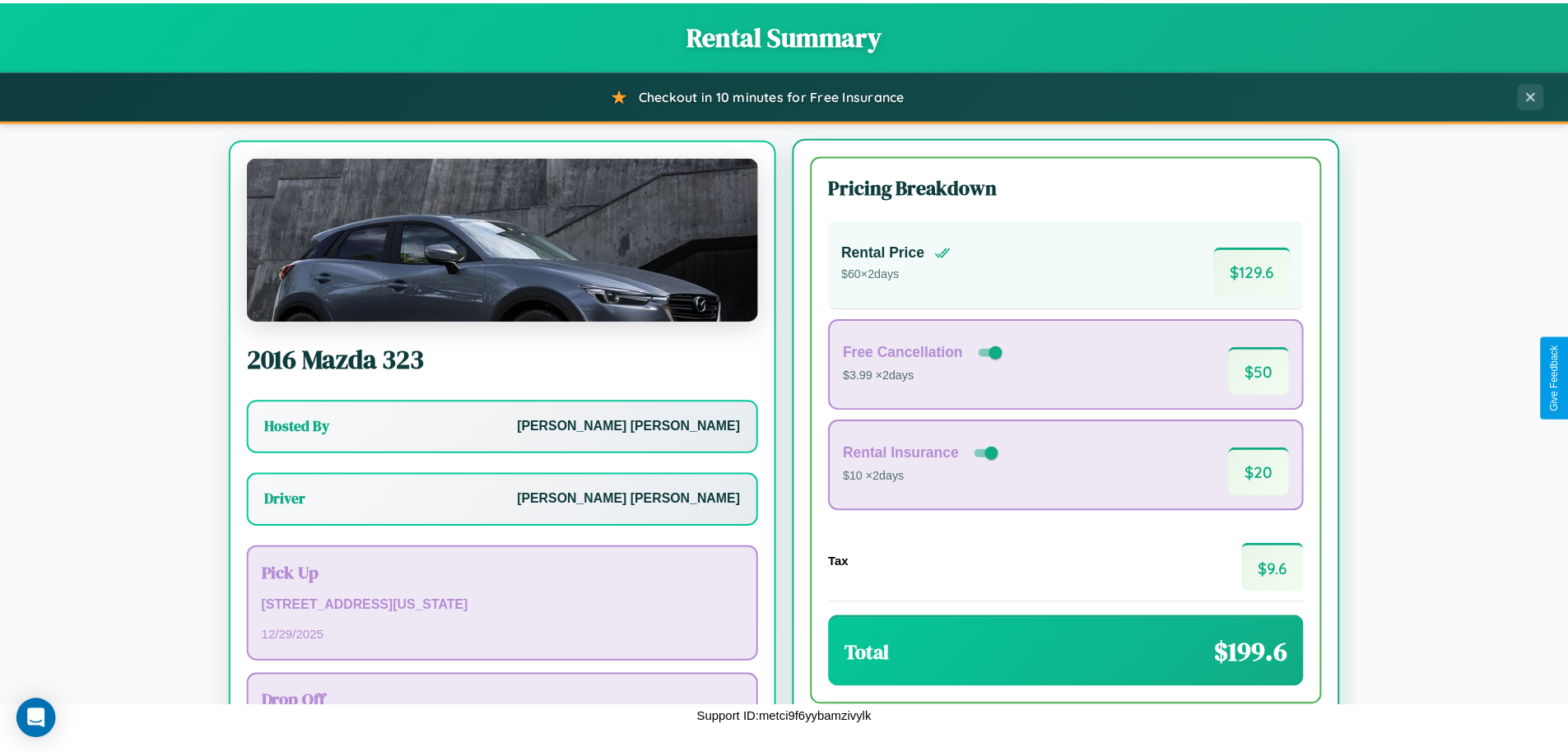
scroll to position [76, 0]
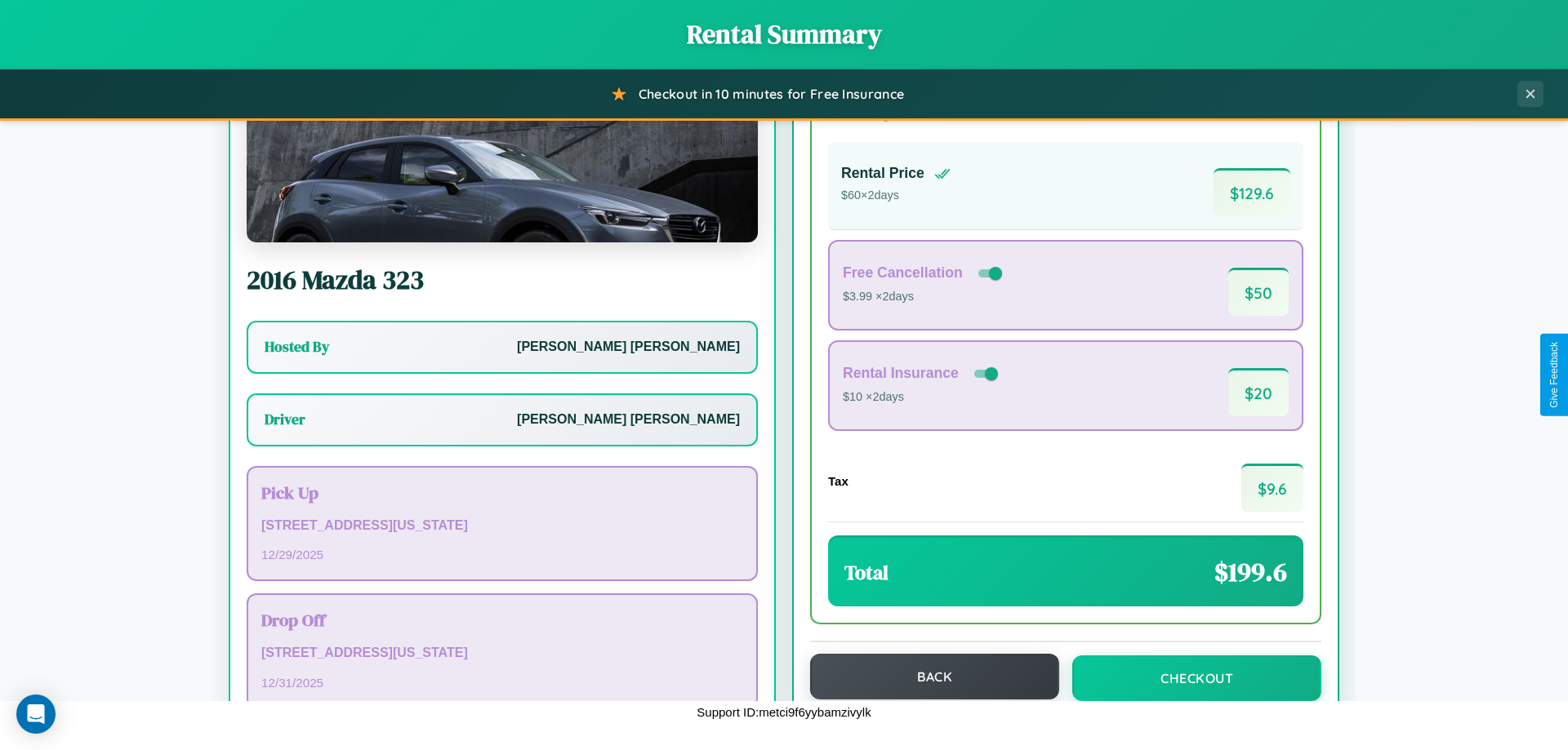
click at [927, 676] on button "Back" at bounding box center [935, 676] width 250 height 45
